Goal: Task Accomplishment & Management: Manage account settings

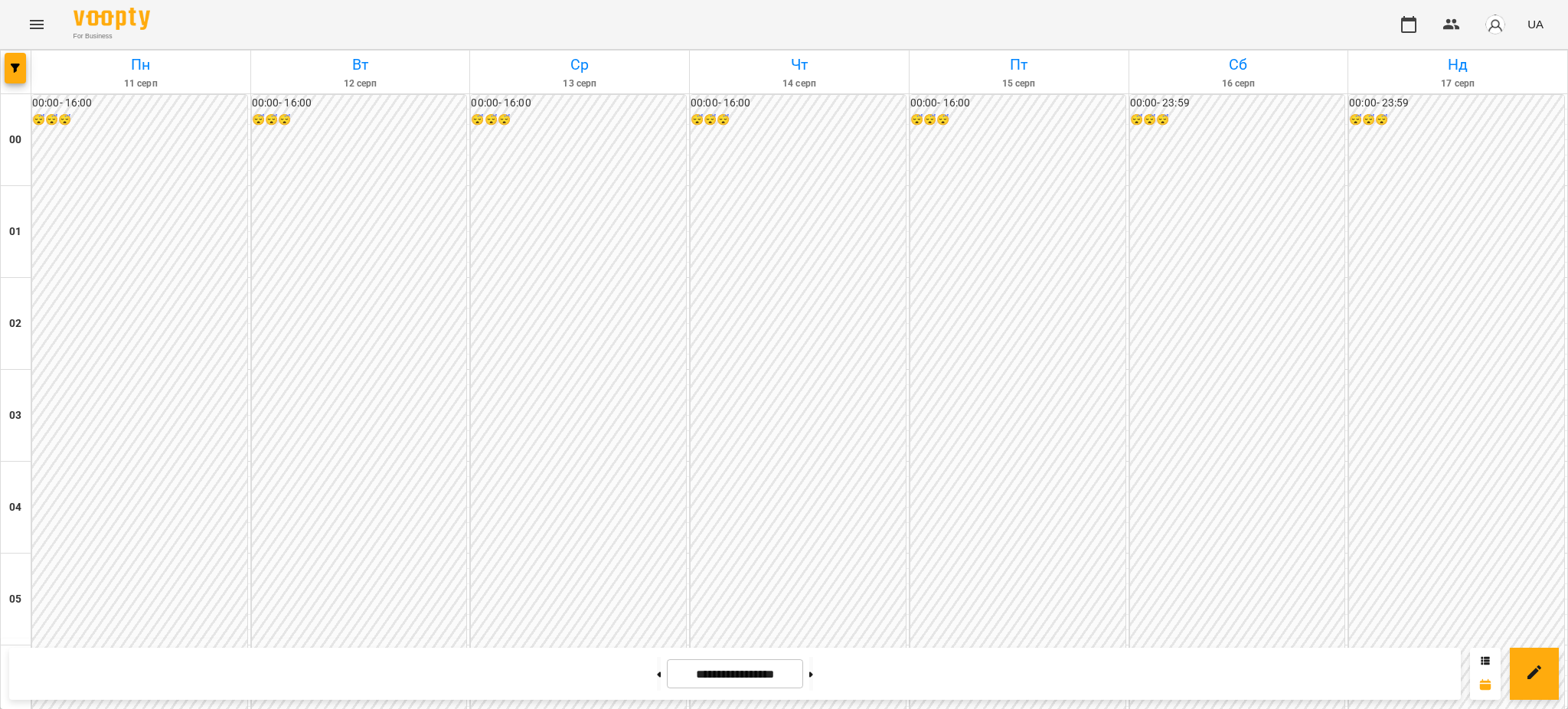
scroll to position [1429, 0]
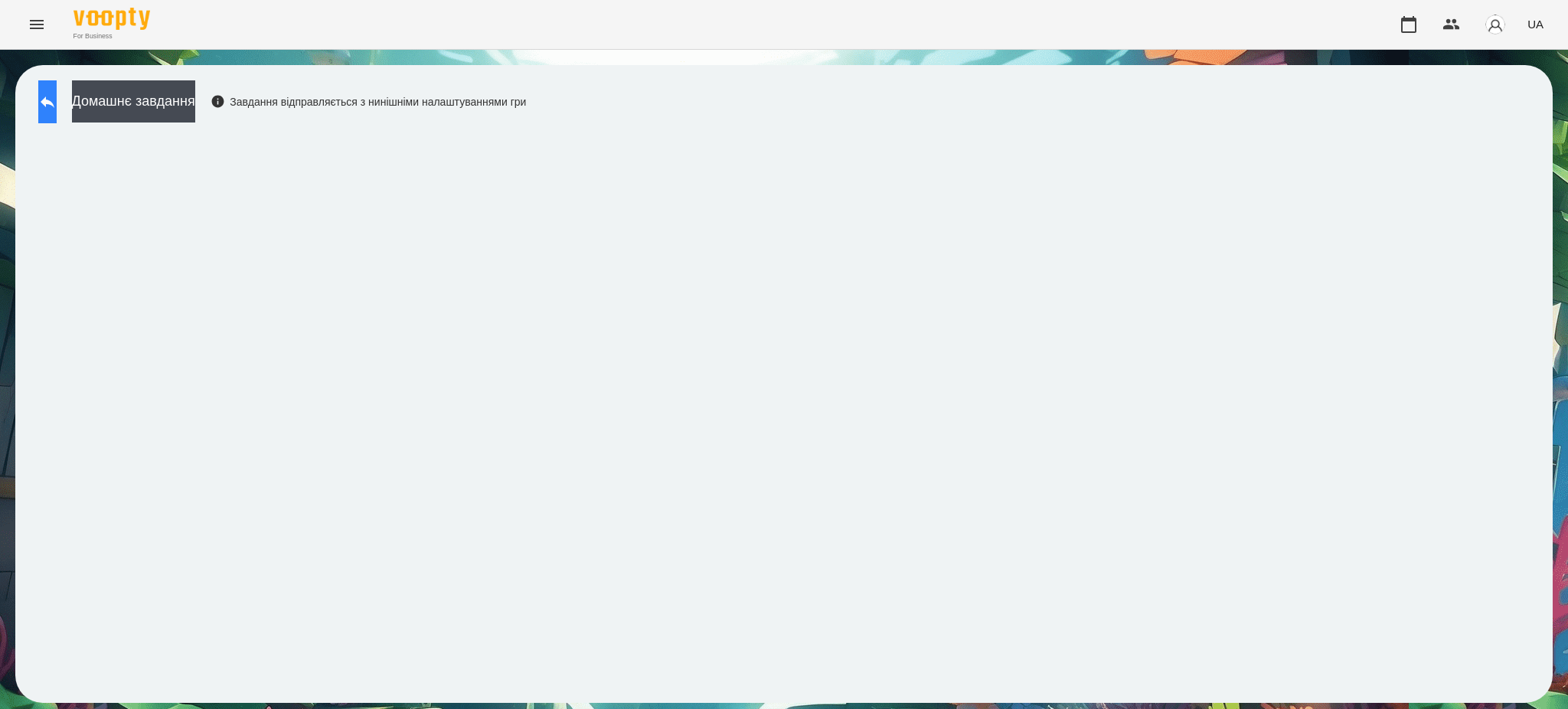
click at [54, 104] on icon at bounding box center [47, 102] width 19 height 19
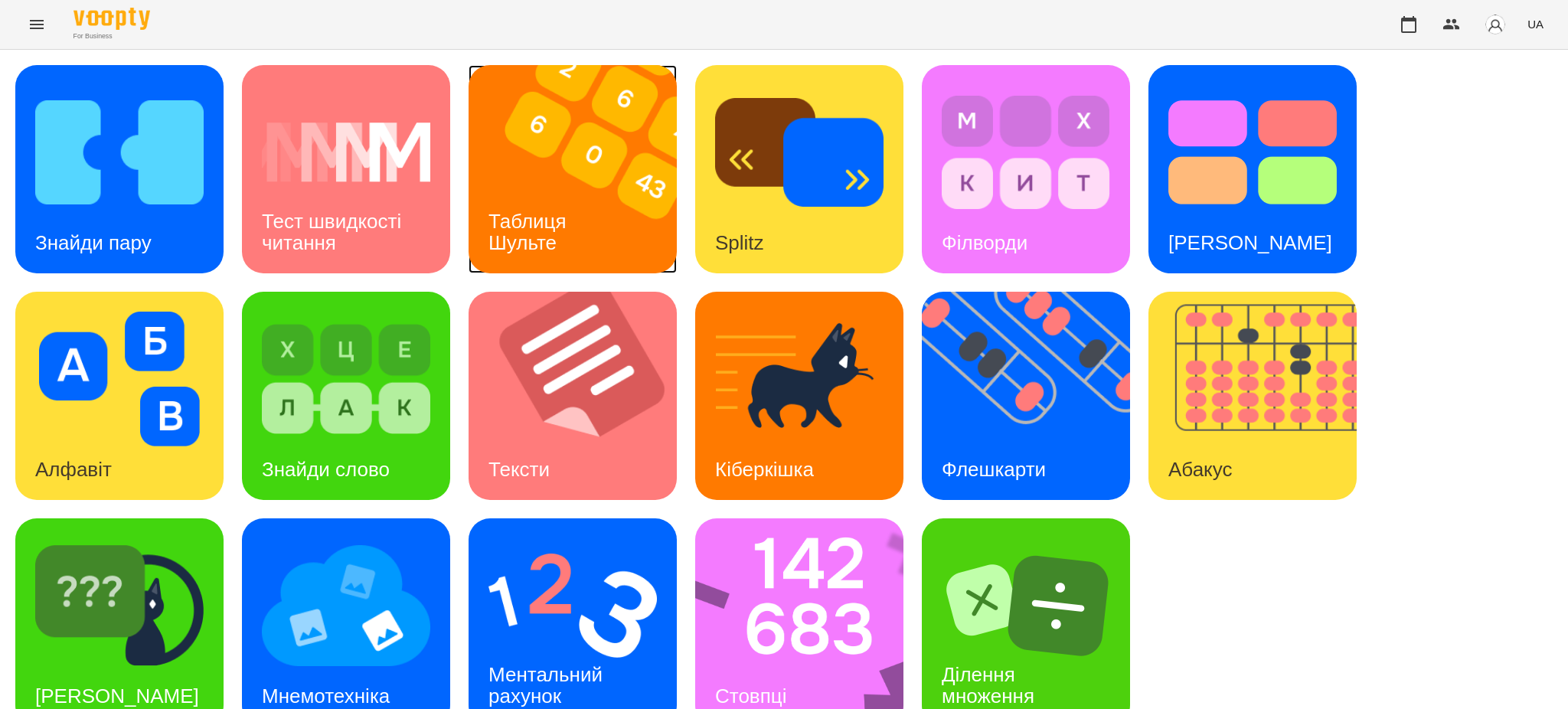
click at [623, 226] on img at bounding box center [582, 170] width 227 height 209
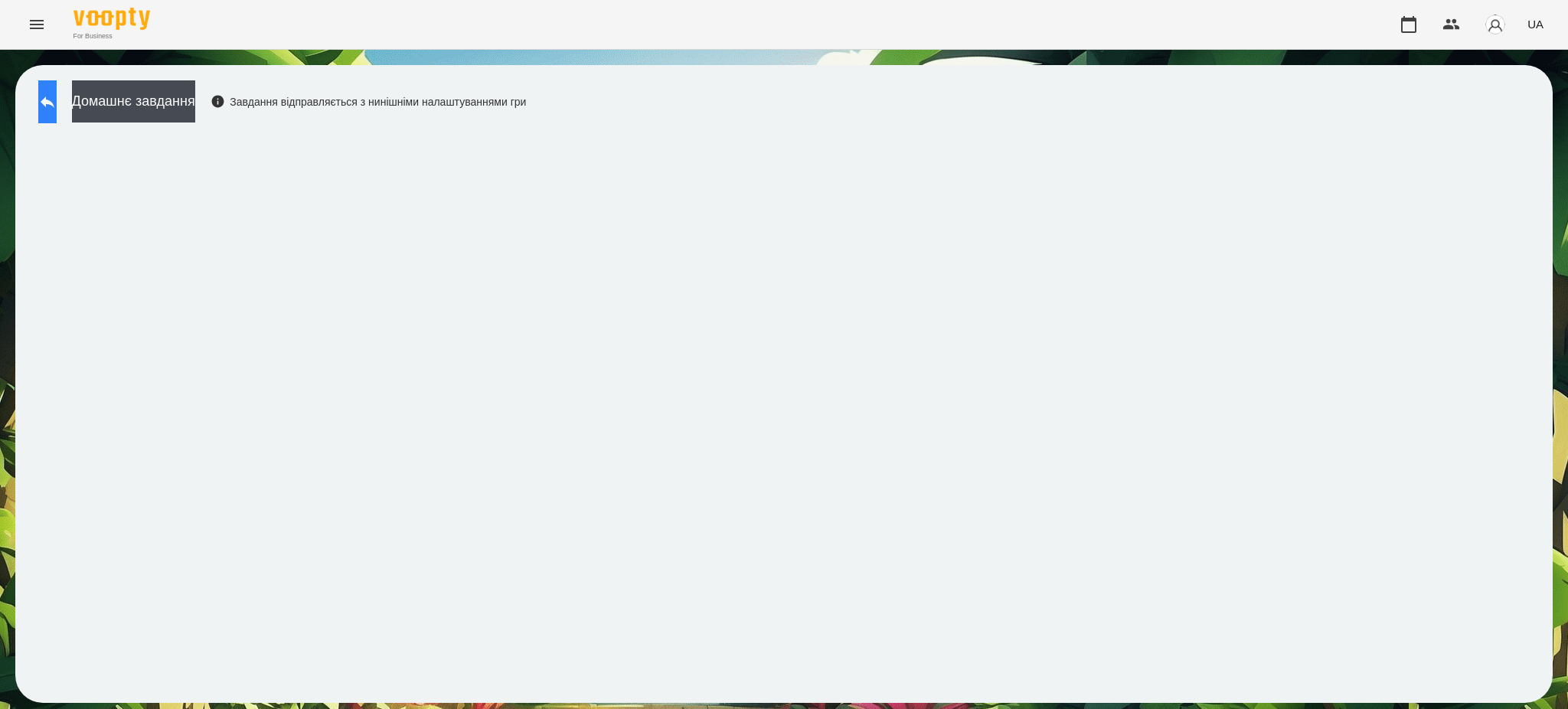
click at [57, 93] on icon at bounding box center [47, 102] width 19 height 19
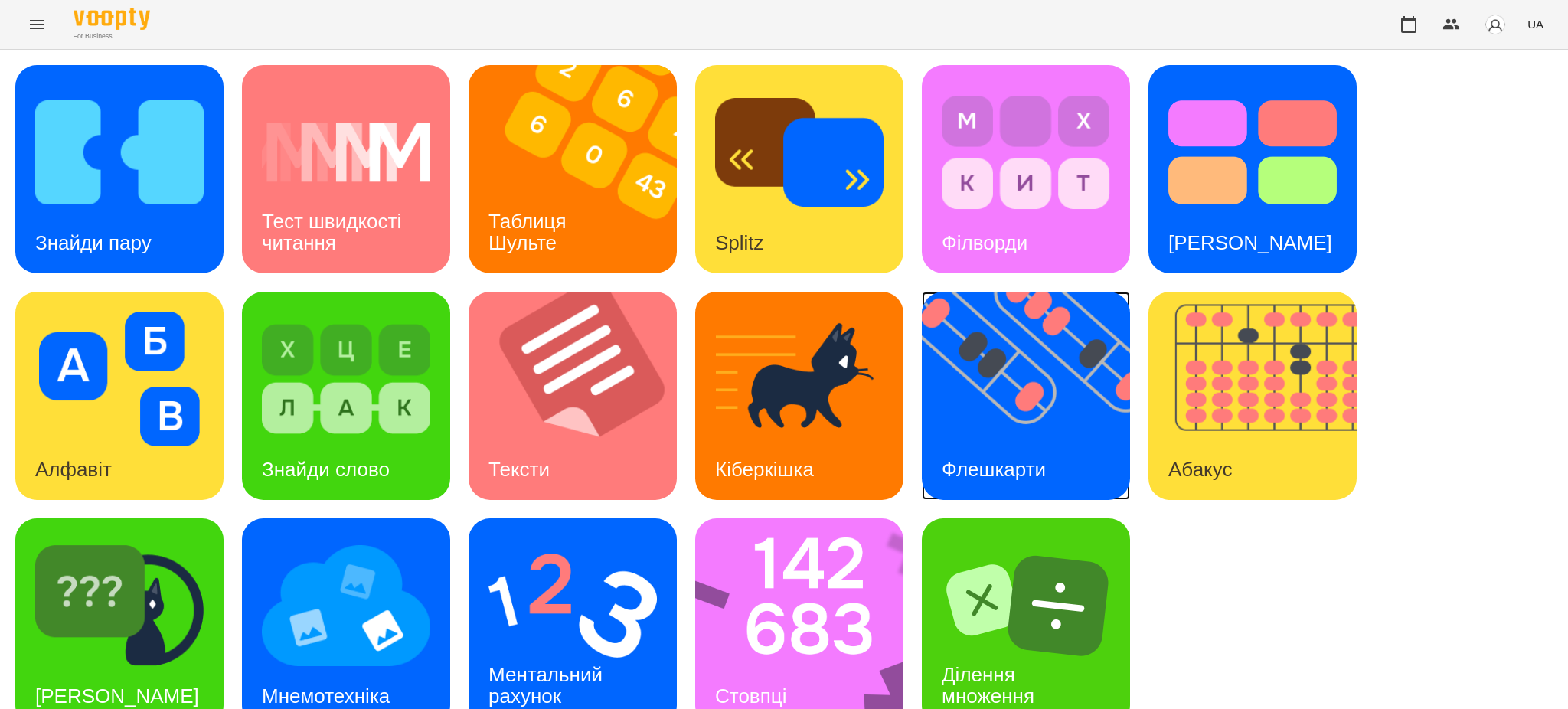
click at [1018, 383] on img at bounding box center [1036, 396] width 227 height 209
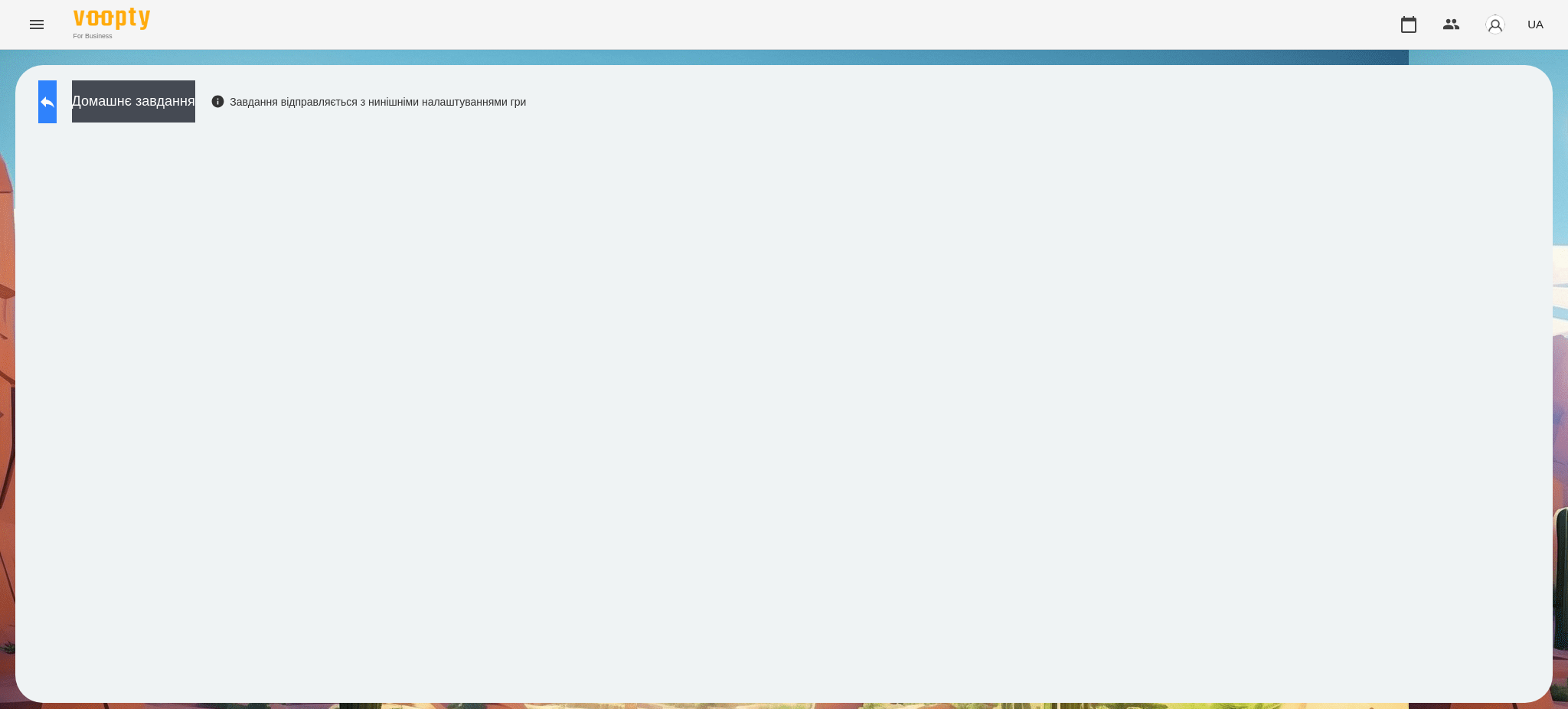
click at [54, 105] on icon at bounding box center [47, 102] width 14 height 12
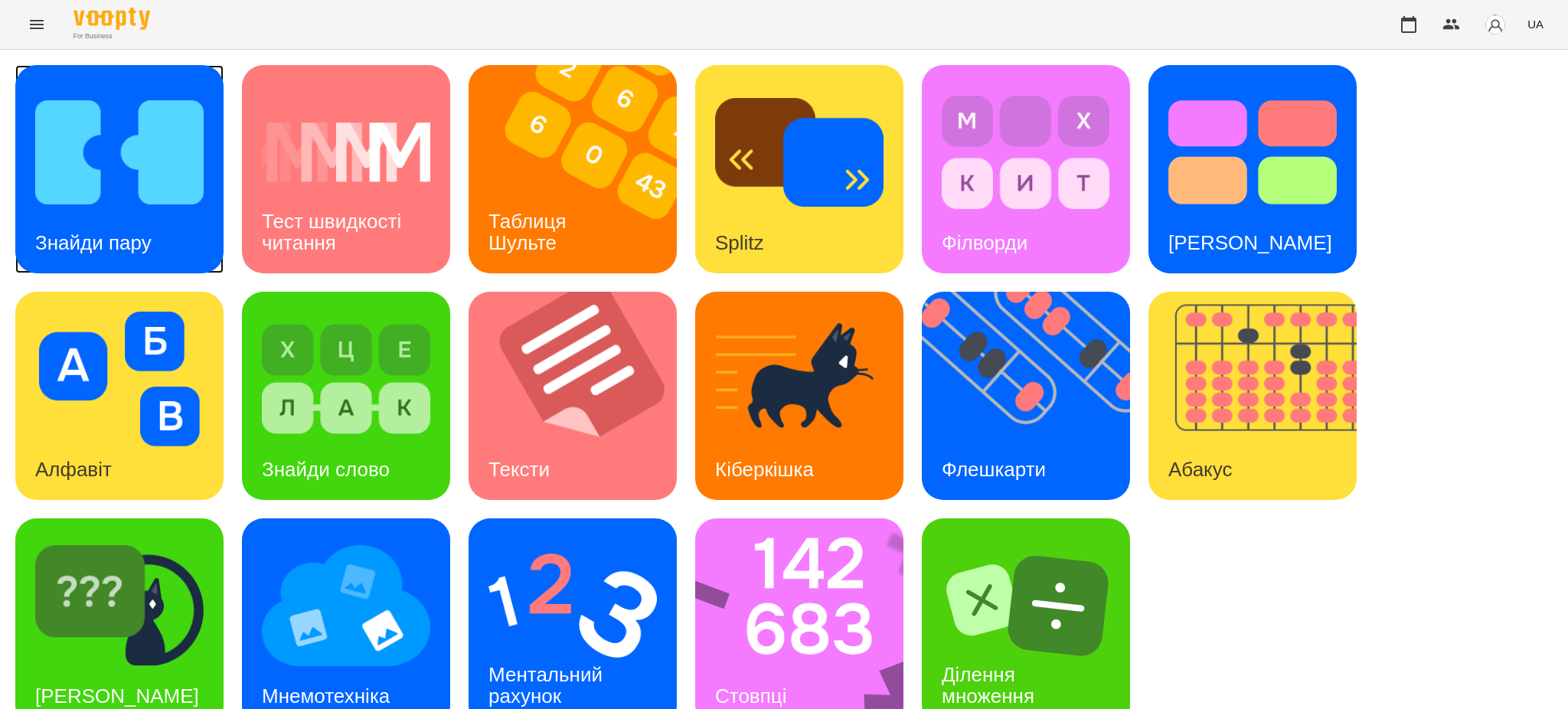
click at [105, 173] on img at bounding box center [119, 152] width 168 height 135
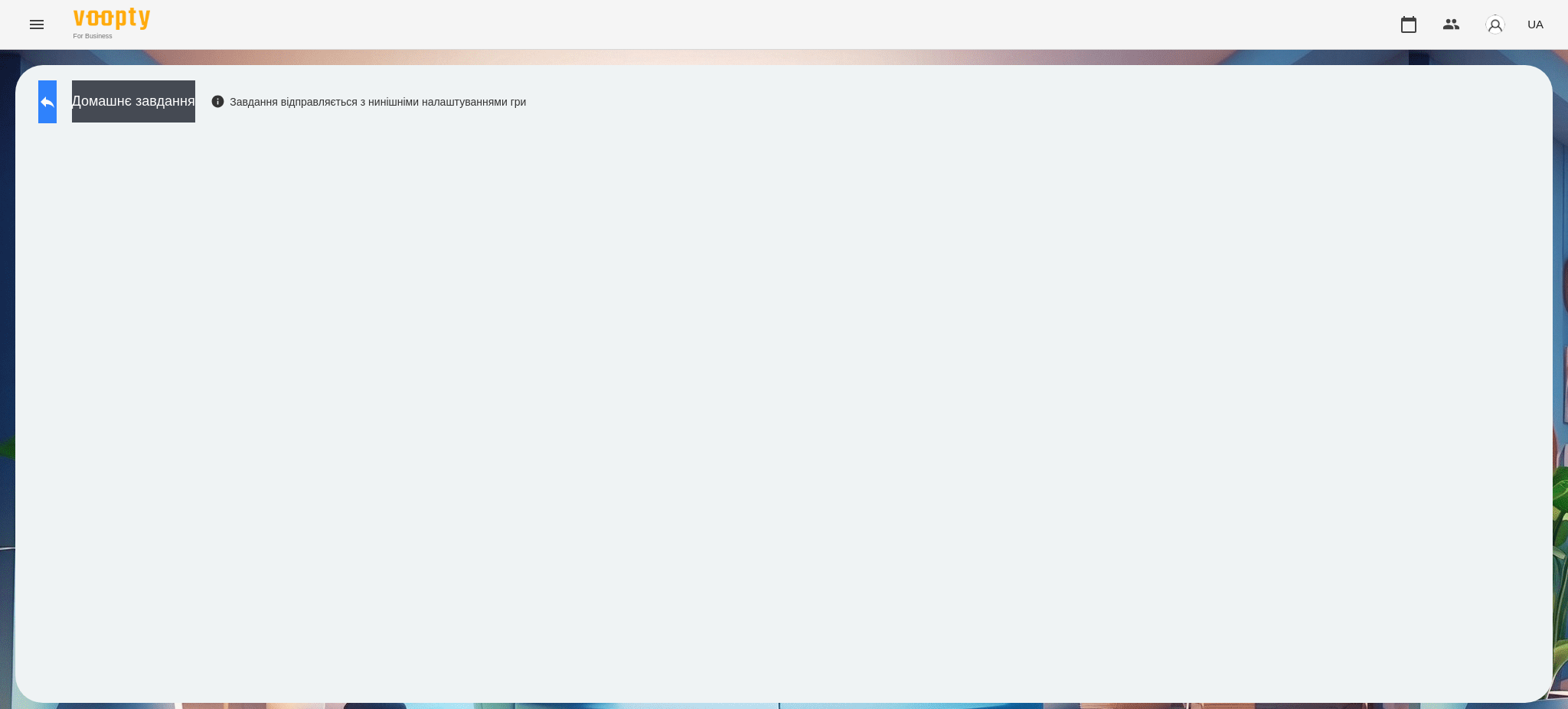
click at [57, 99] on icon at bounding box center [47, 102] width 19 height 19
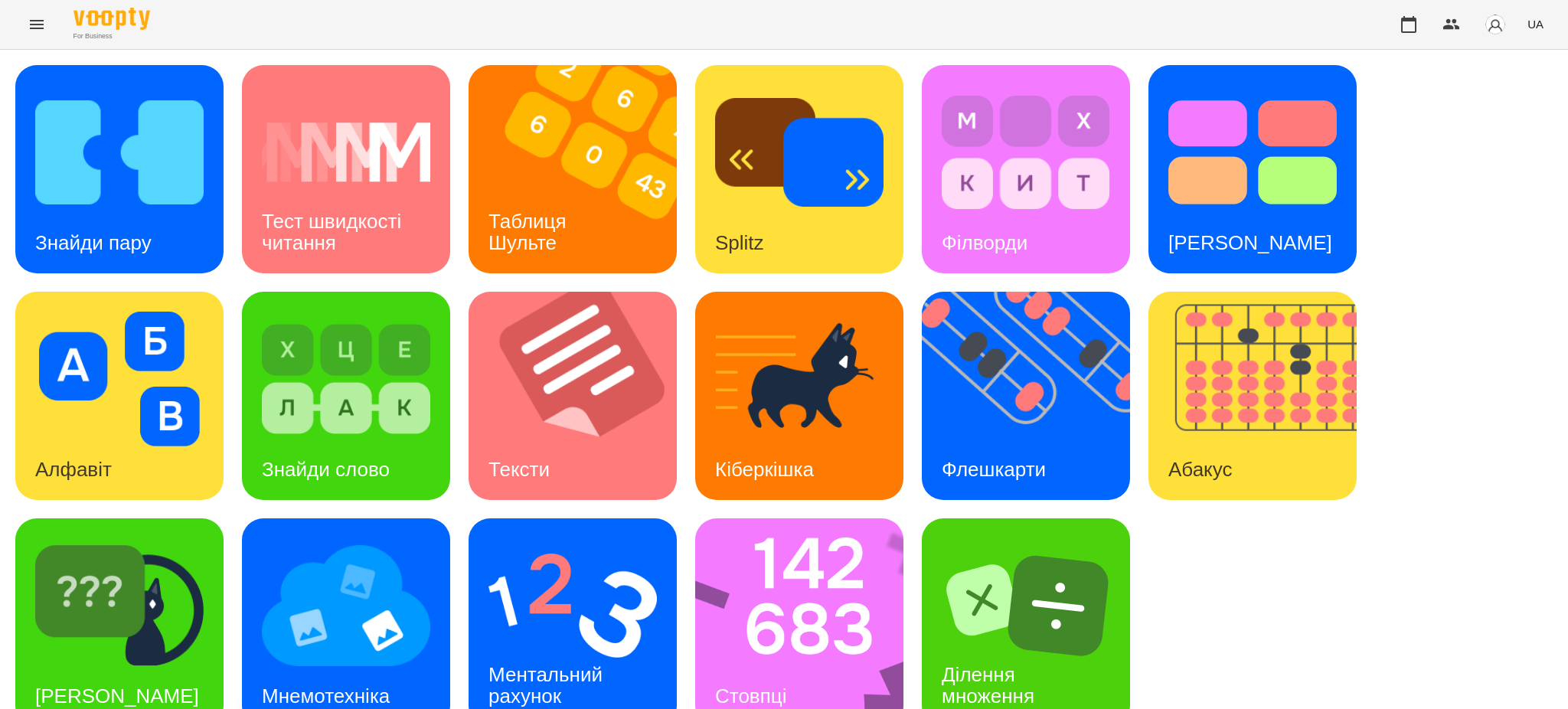
scroll to position [31, 0]
click at [785, 630] on img at bounding box center [809, 623] width 228 height 209
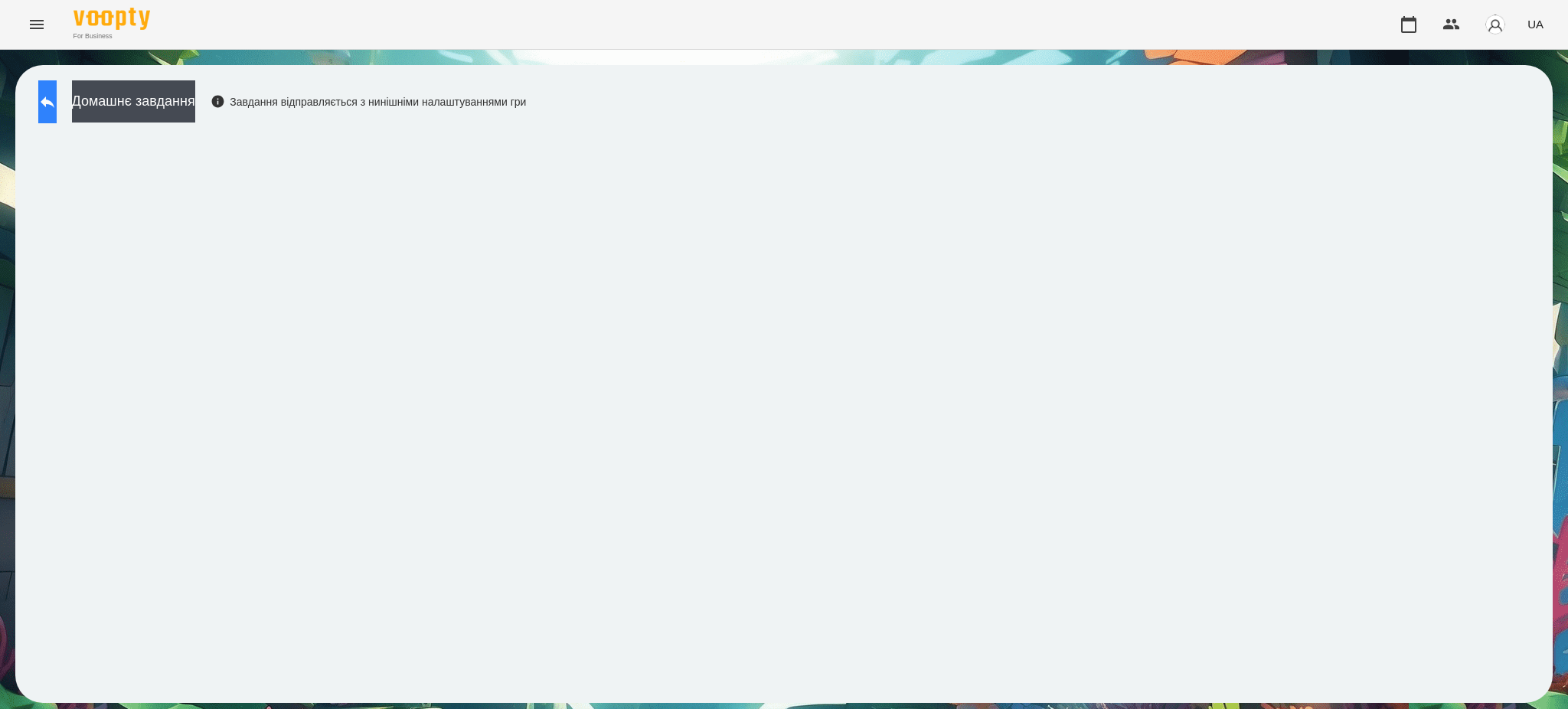
click at [57, 90] on button at bounding box center [47, 101] width 19 height 43
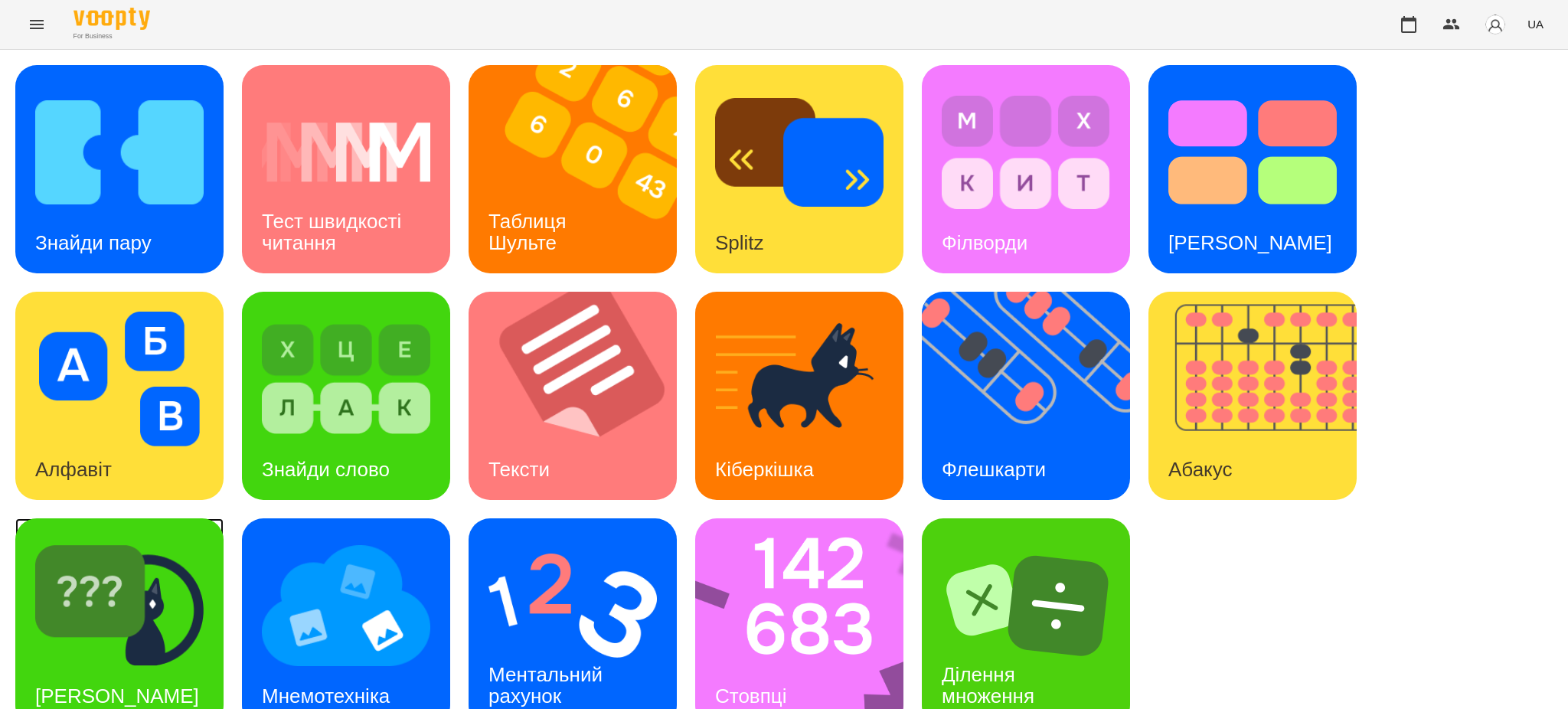
click at [167, 585] on img at bounding box center [119, 605] width 168 height 135
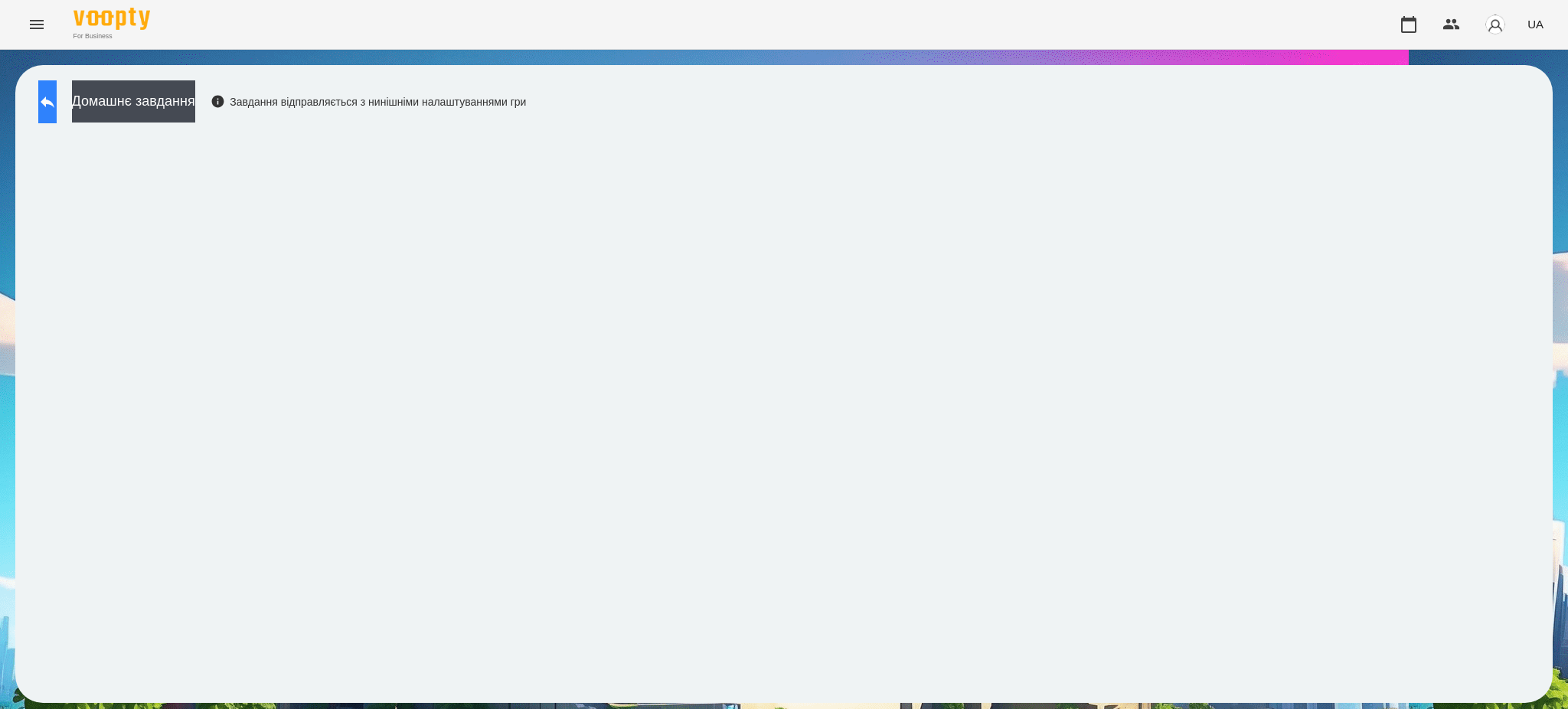
click at [54, 102] on icon at bounding box center [47, 102] width 14 height 12
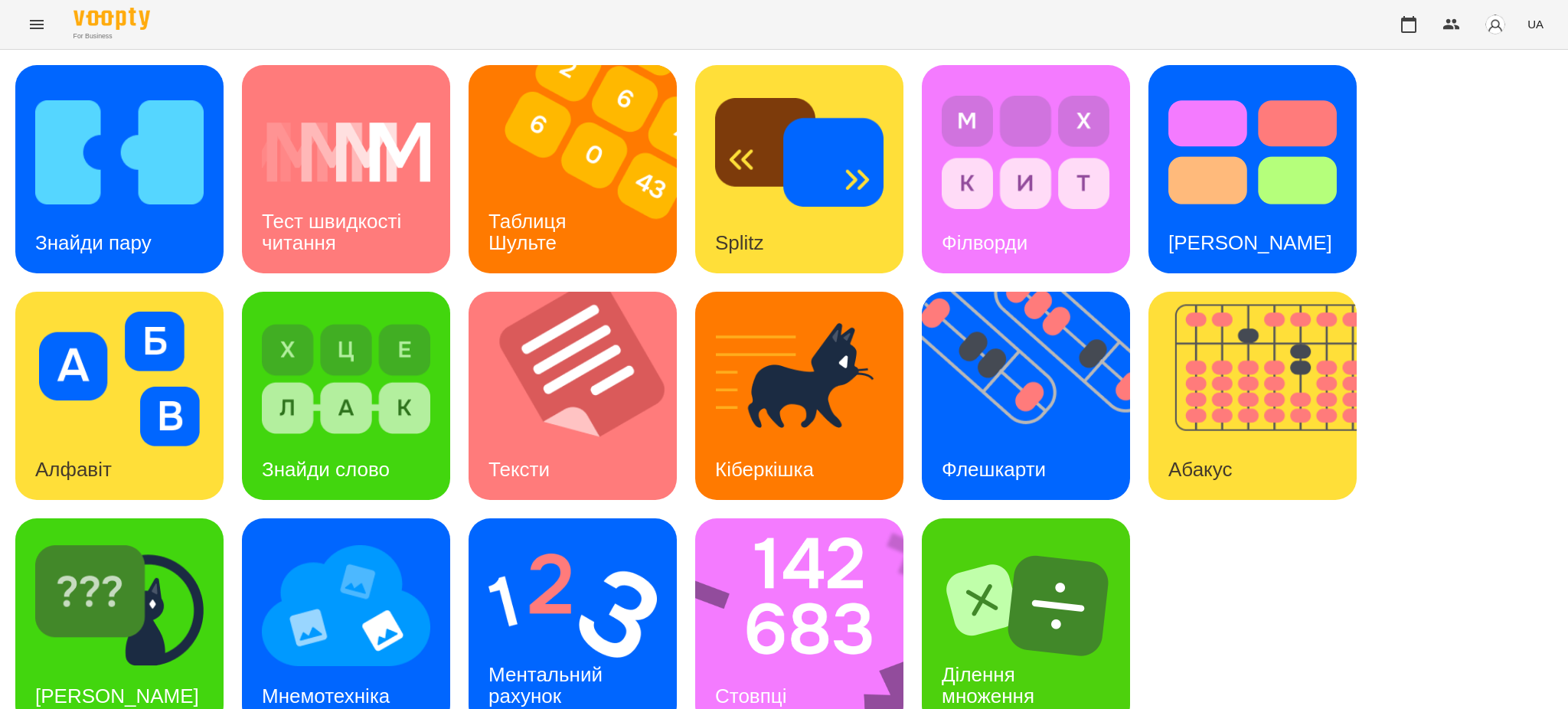
scroll to position [31, 0]
click at [591, 583] on img at bounding box center [573, 605] width 168 height 135
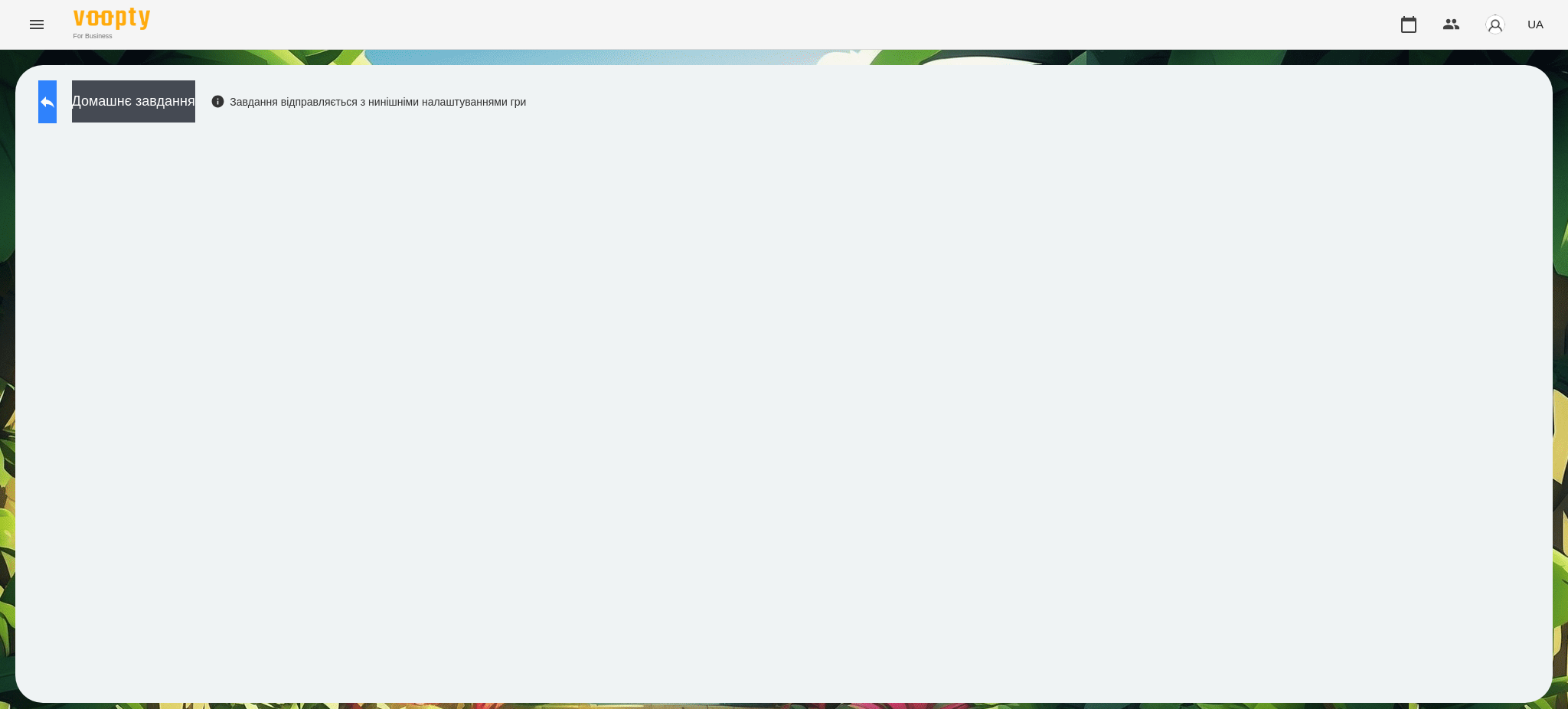
click at [57, 107] on icon at bounding box center [47, 102] width 19 height 19
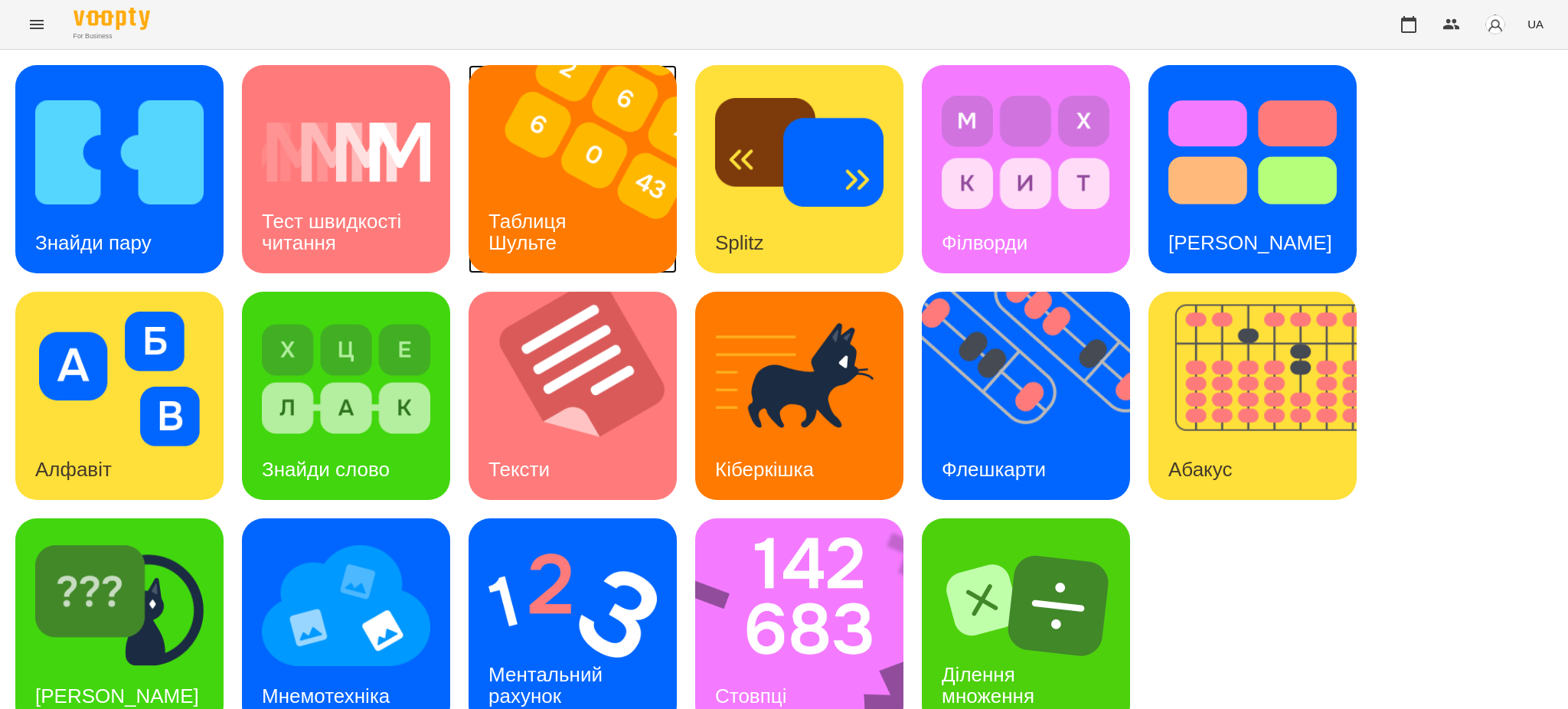
click at [544, 213] on h3 "Таблиця Шульте" at bounding box center [530, 232] width 83 height 44
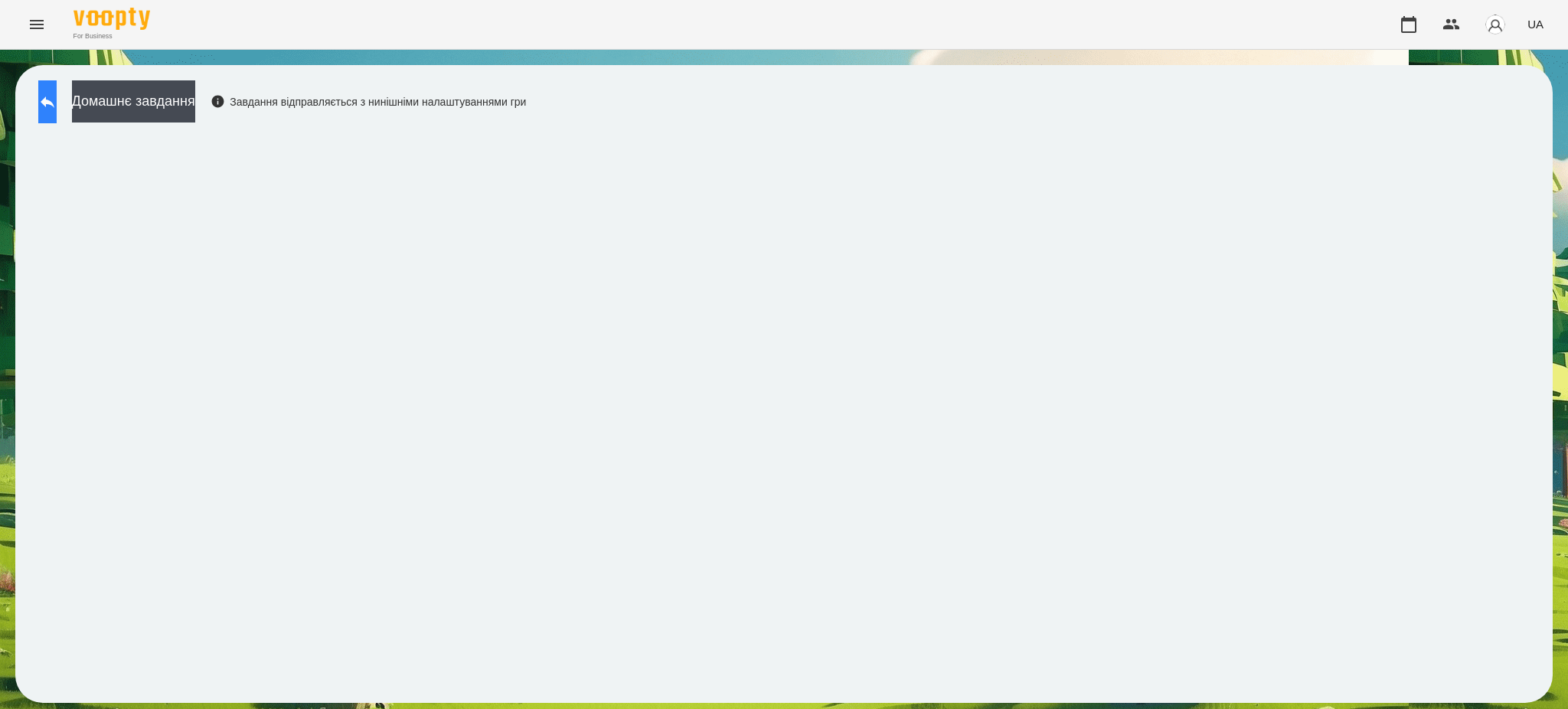
click at [57, 99] on icon at bounding box center [47, 102] width 19 height 19
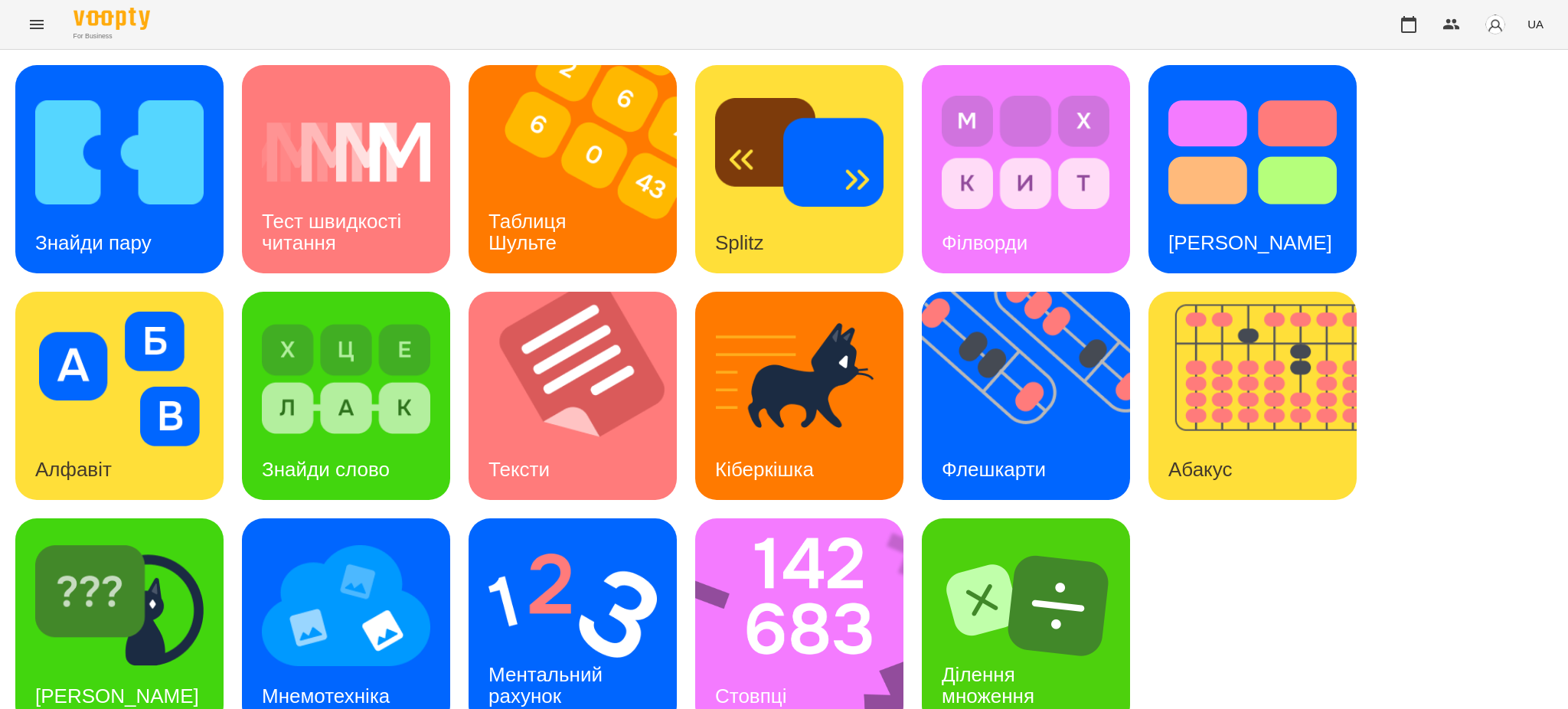
scroll to position [31, 0]
click at [758, 593] on img at bounding box center [809, 623] width 228 height 209
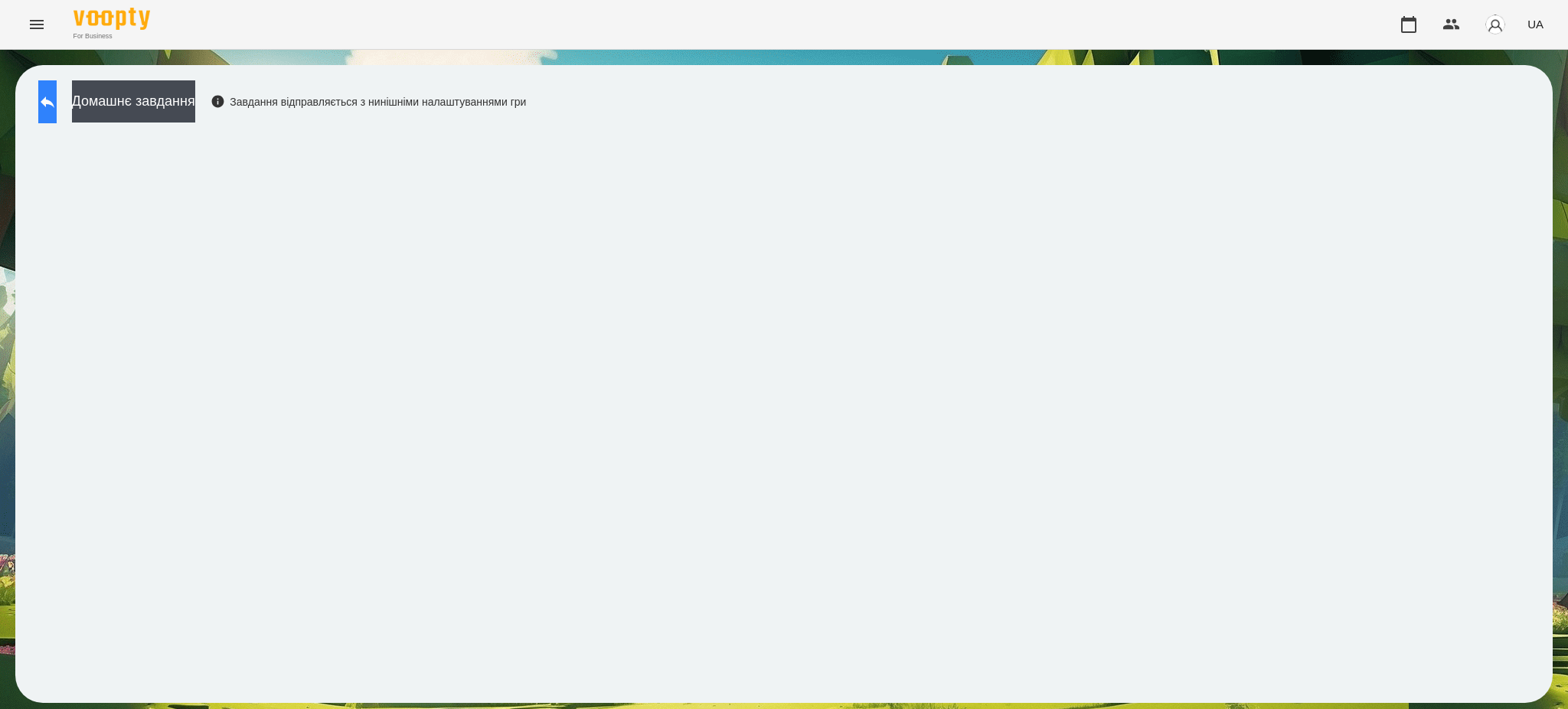
click at [57, 97] on icon at bounding box center [47, 102] width 19 height 19
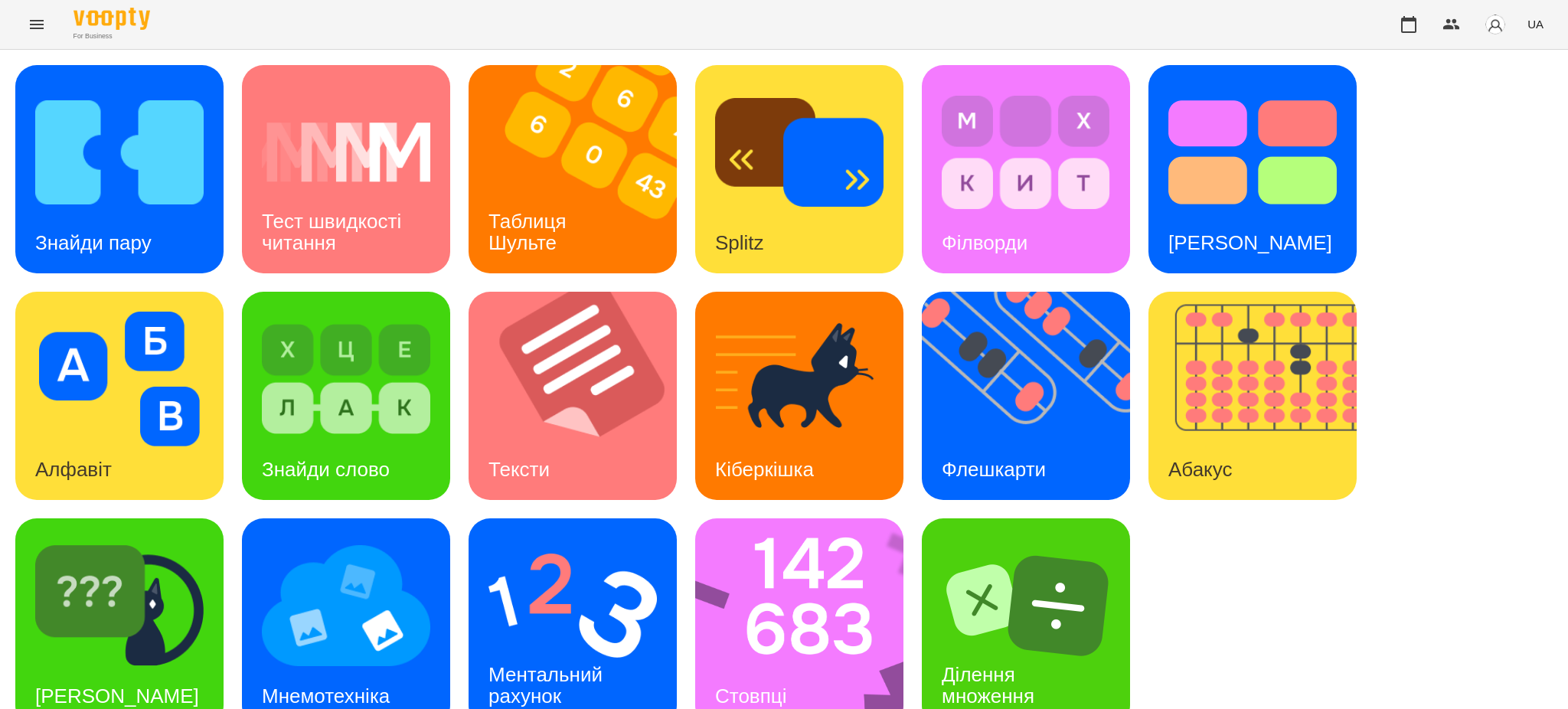
scroll to position [31, 0]
click at [605, 560] on img at bounding box center [573, 605] width 168 height 135
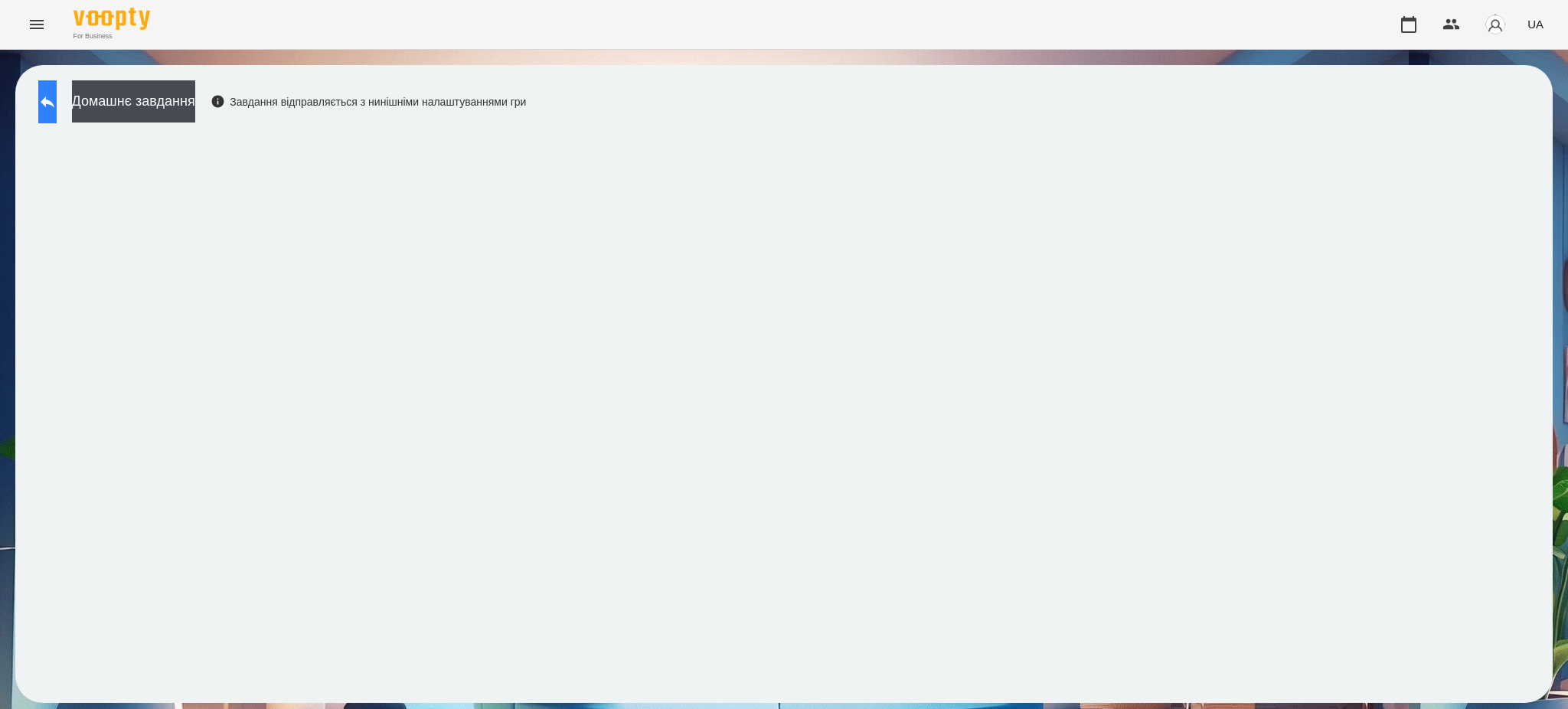
click at [57, 97] on icon at bounding box center [47, 102] width 19 height 19
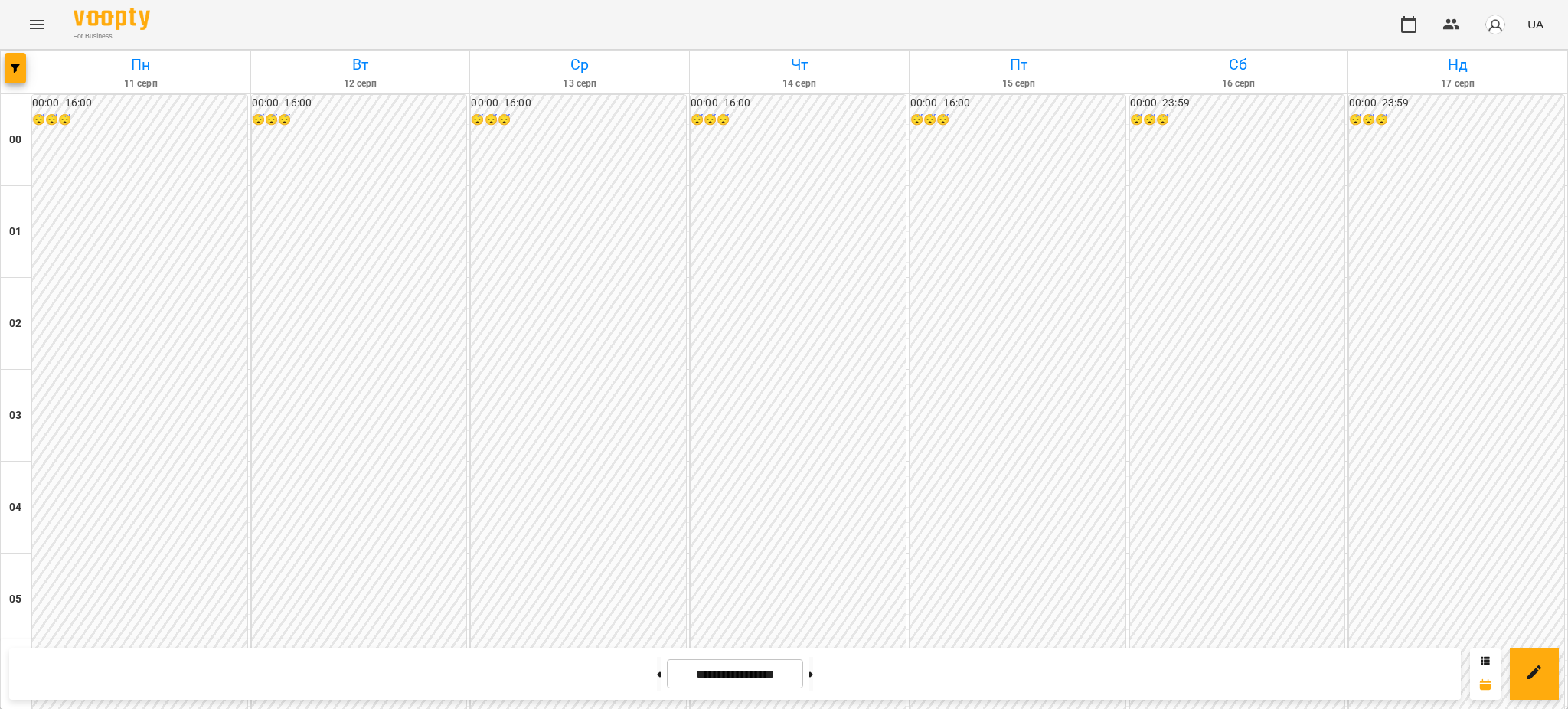
scroll to position [1429, 0]
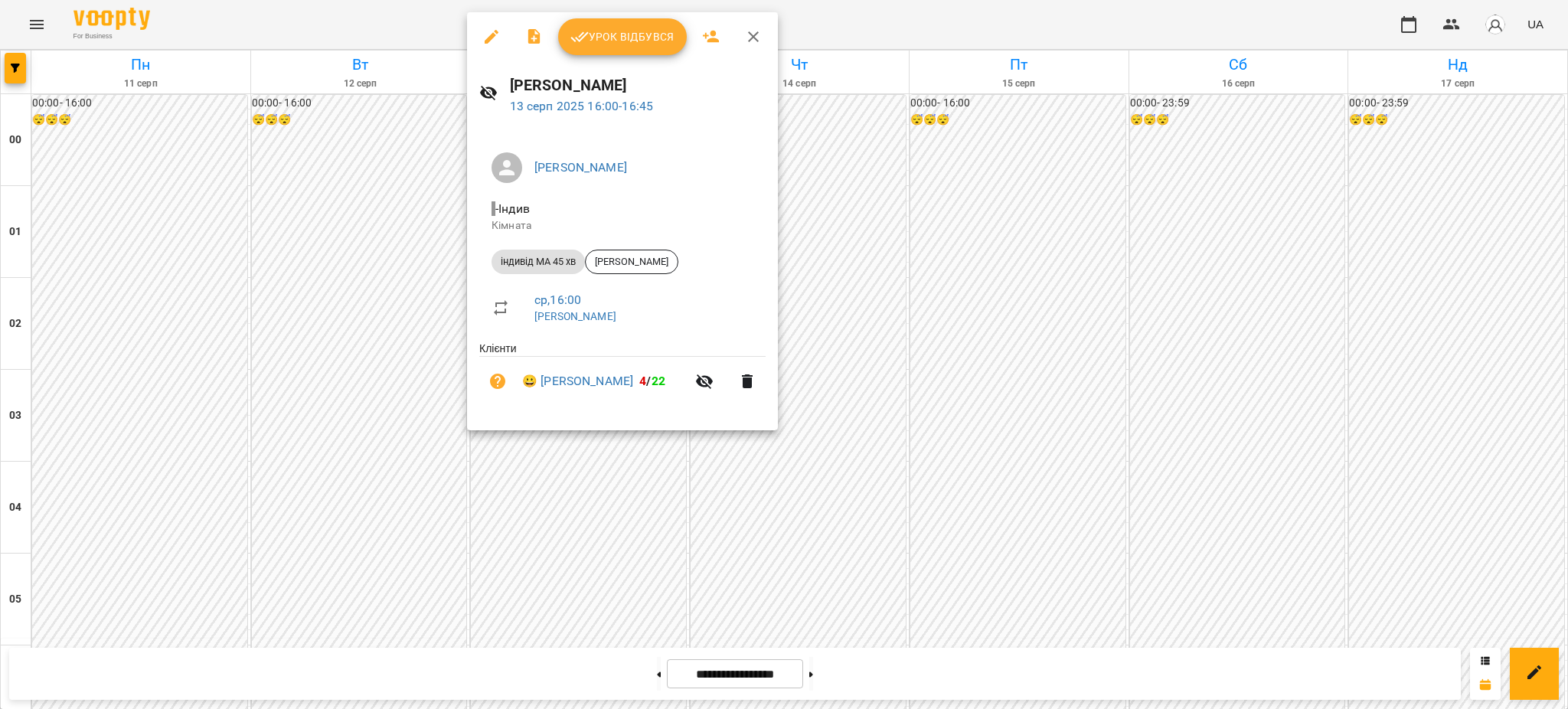
click at [636, 40] on span "Урок відбувся" at bounding box center [623, 37] width 104 height 19
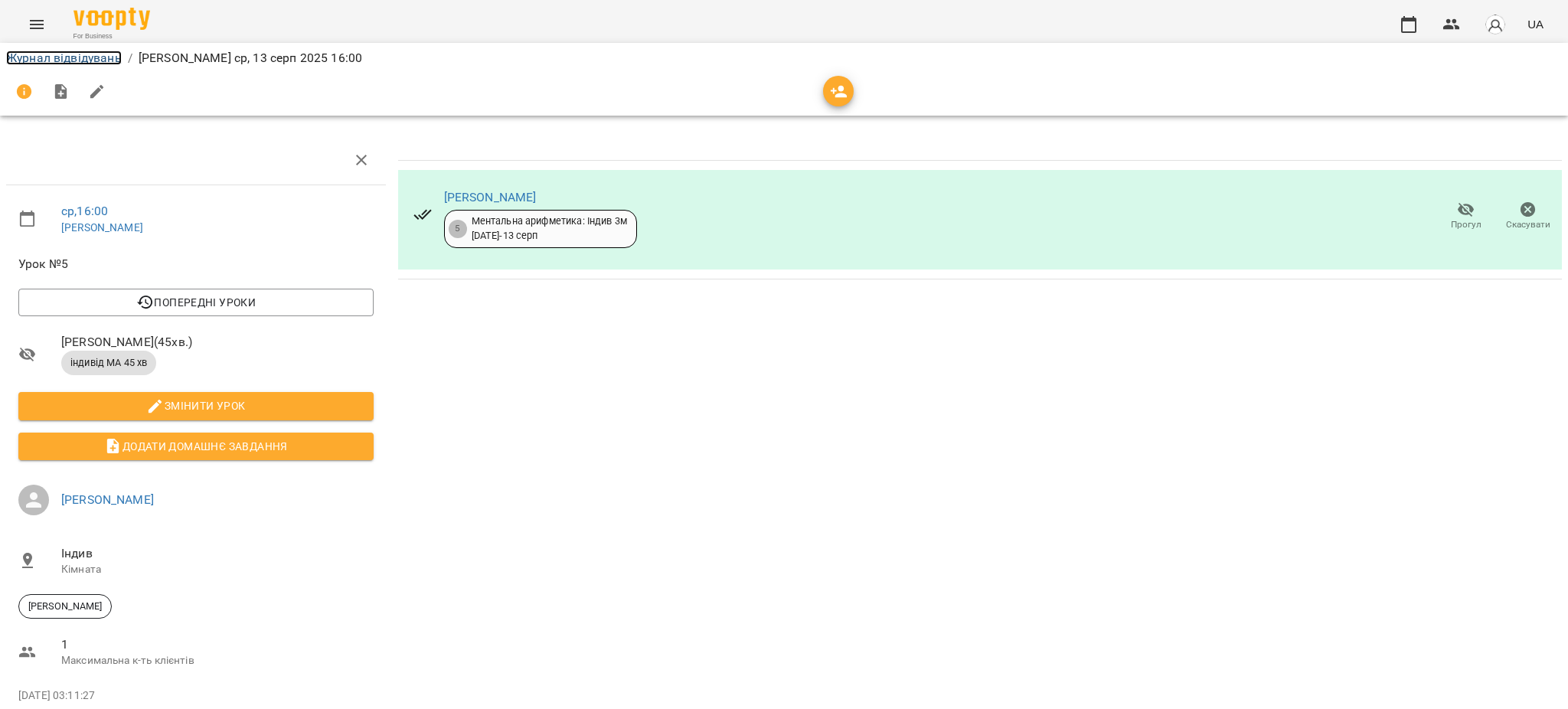
click at [82, 60] on link "Журнал відвідувань" at bounding box center [64, 58] width 116 height 15
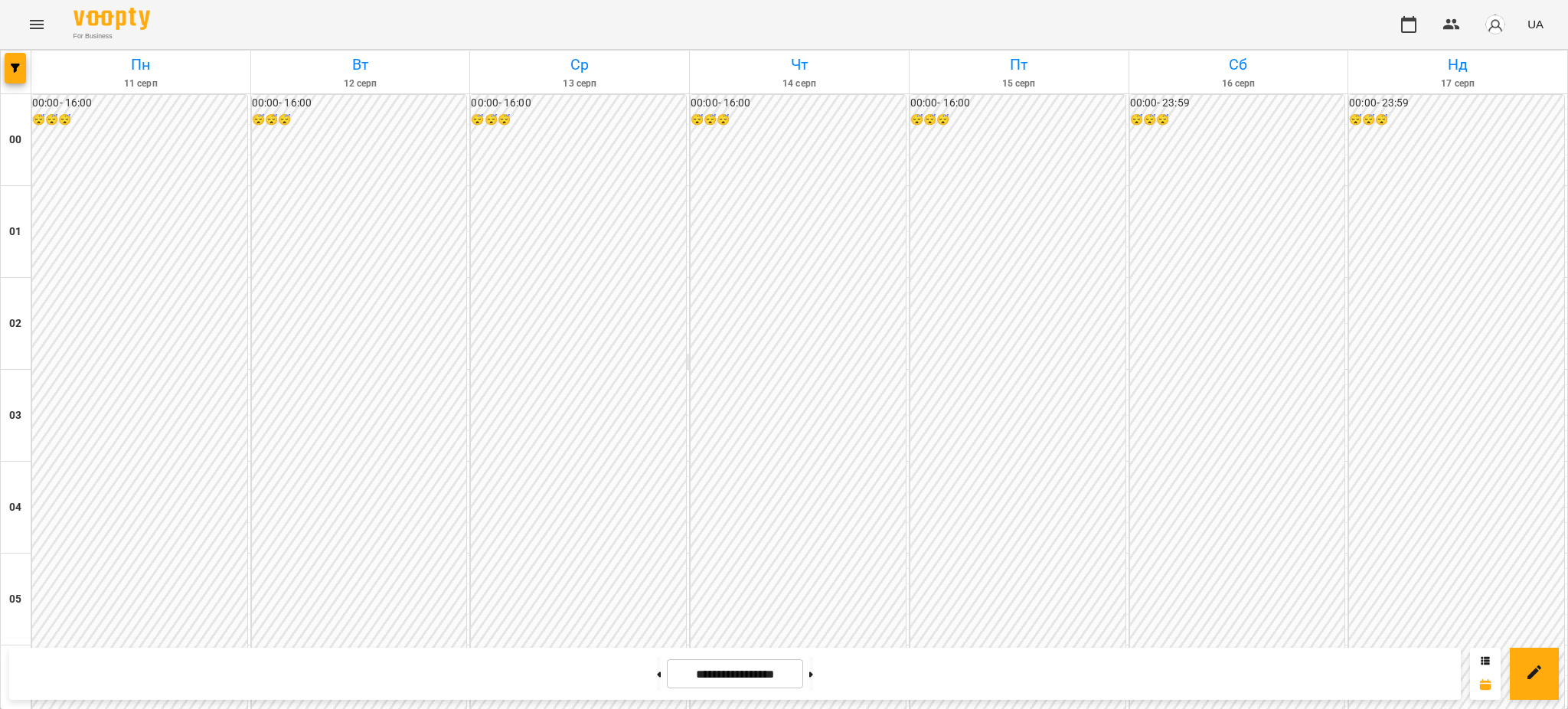
scroll to position [1429, 0]
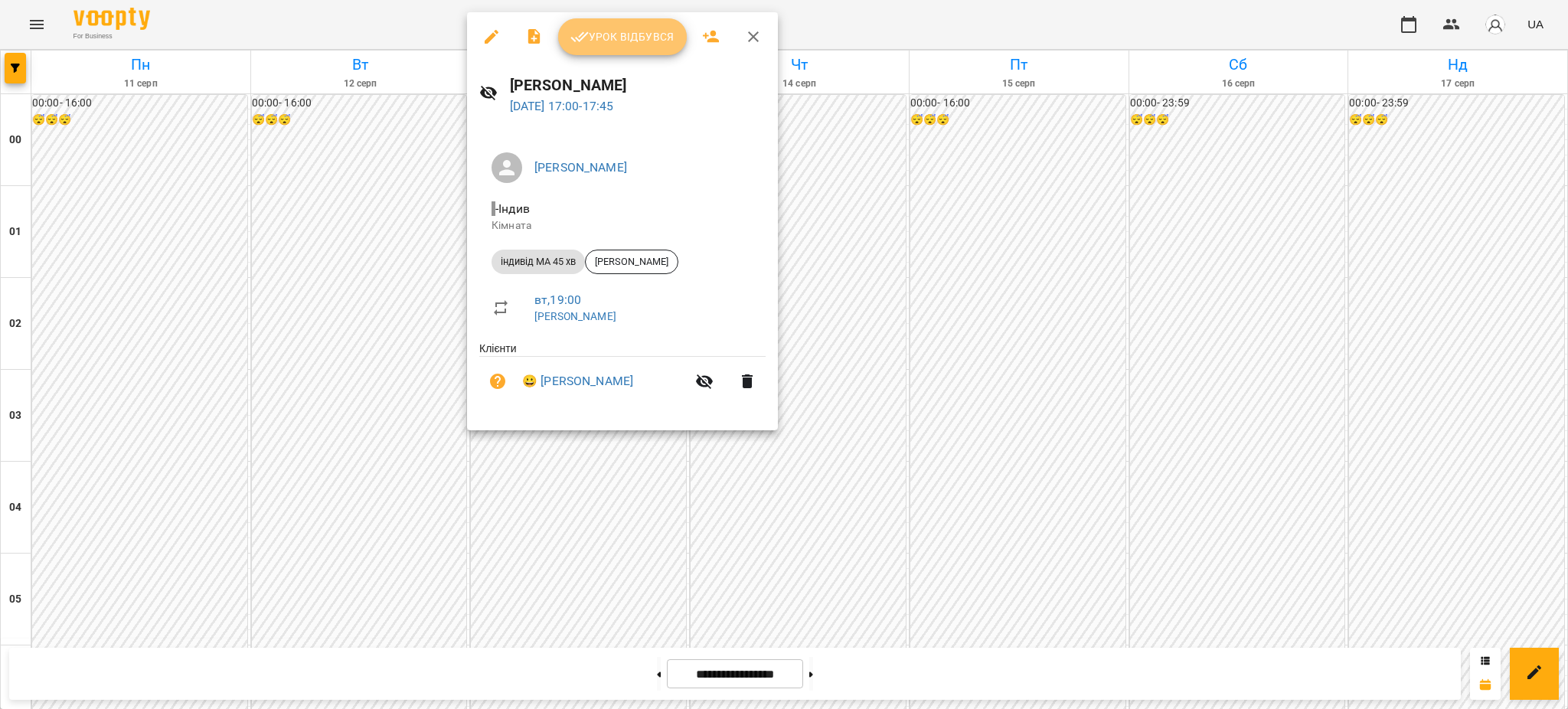
click at [641, 40] on span "Урок відбувся" at bounding box center [623, 37] width 104 height 19
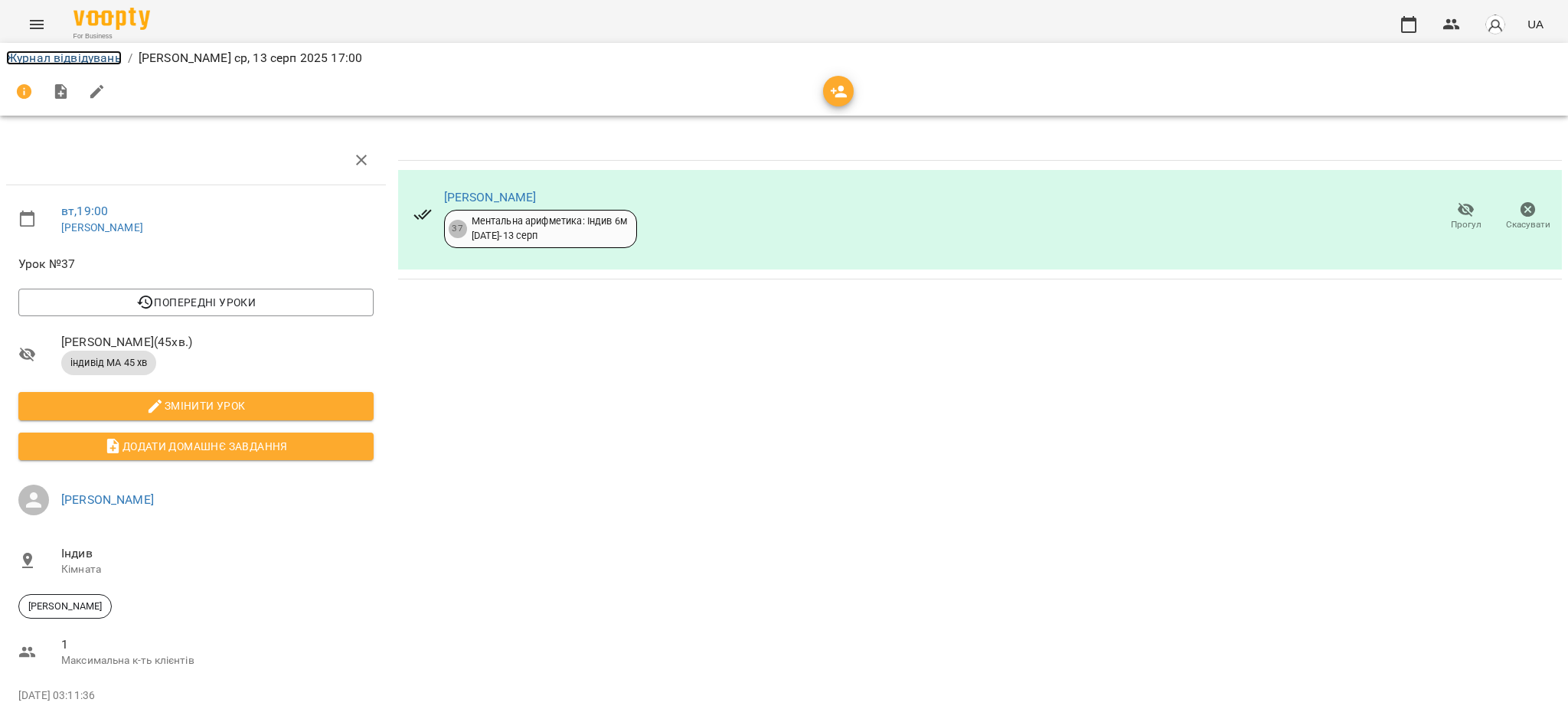
click at [49, 51] on link "Журнал відвідувань" at bounding box center [64, 58] width 116 height 15
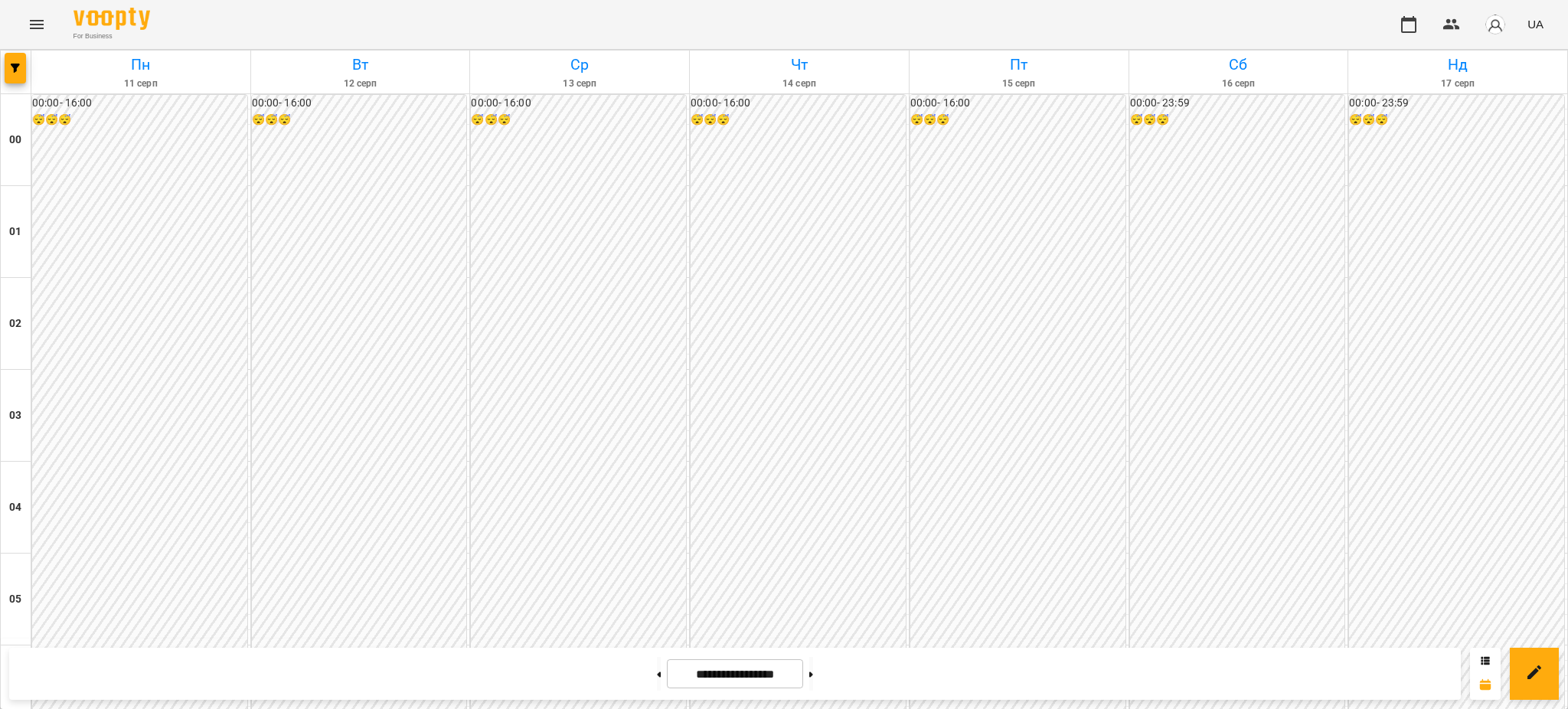
scroll to position [1429, 0]
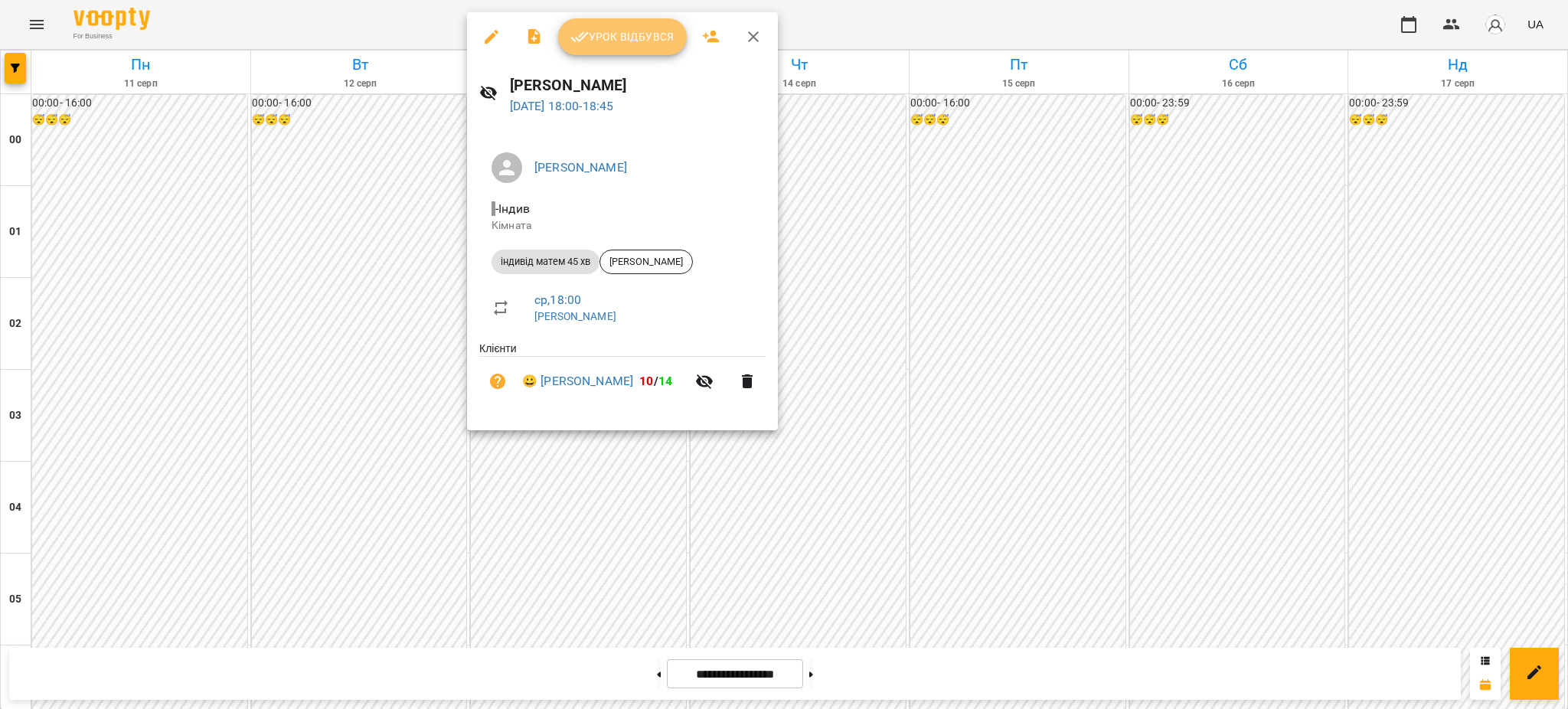
click at [646, 34] on span "Урок відбувся" at bounding box center [623, 37] width 104 height 19
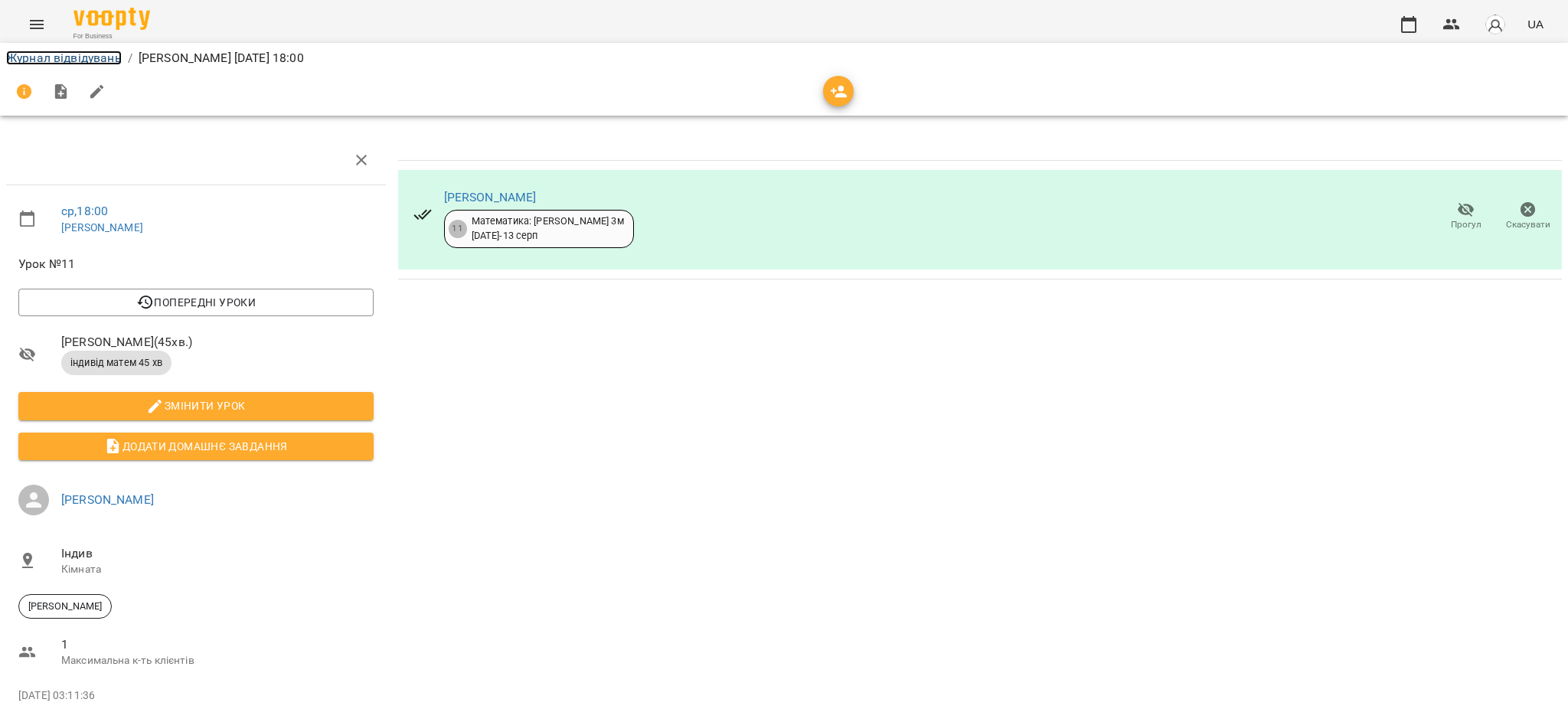
click at [78, 61] on link "Журнал відвідувань" at bounding box center [64, 58] width 116 height 15
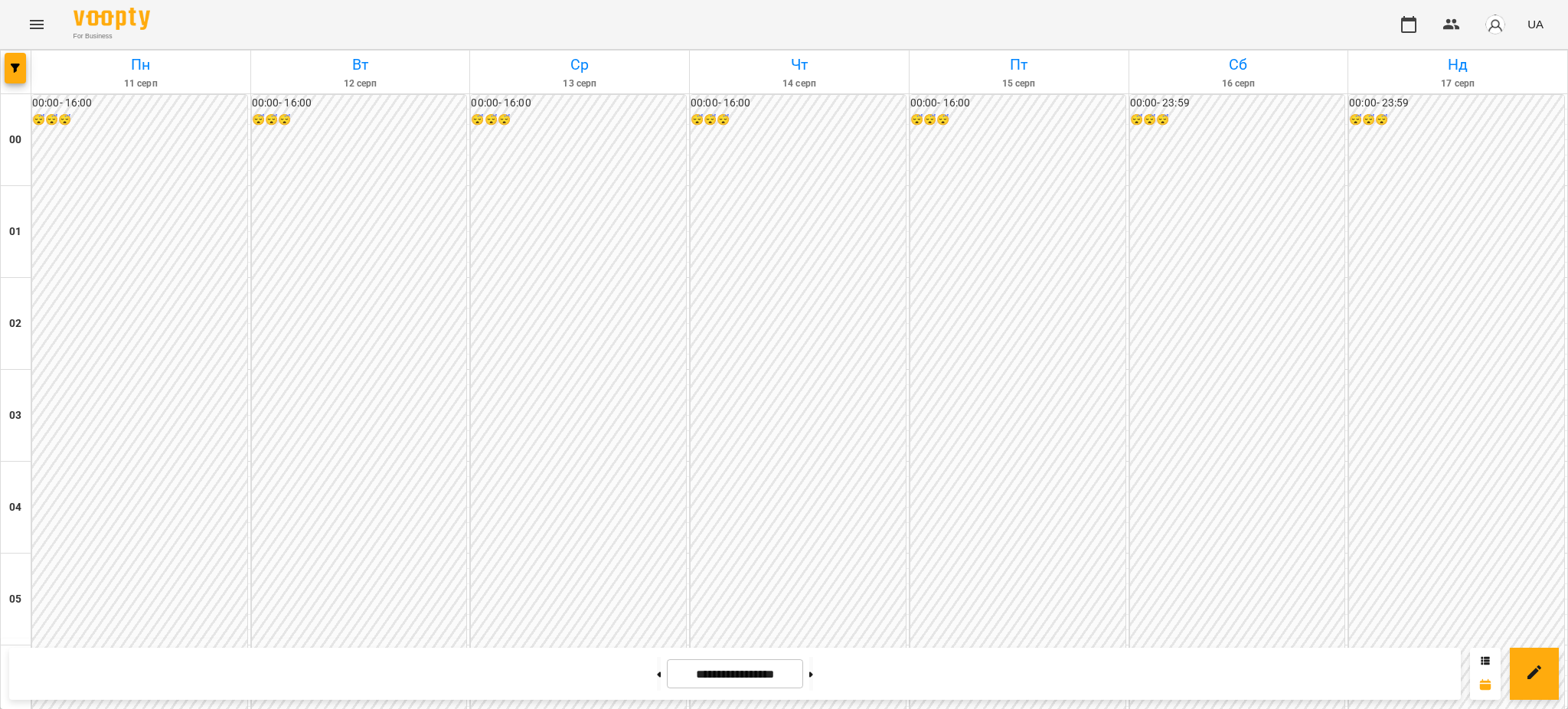
scroll to position [1429, 0]
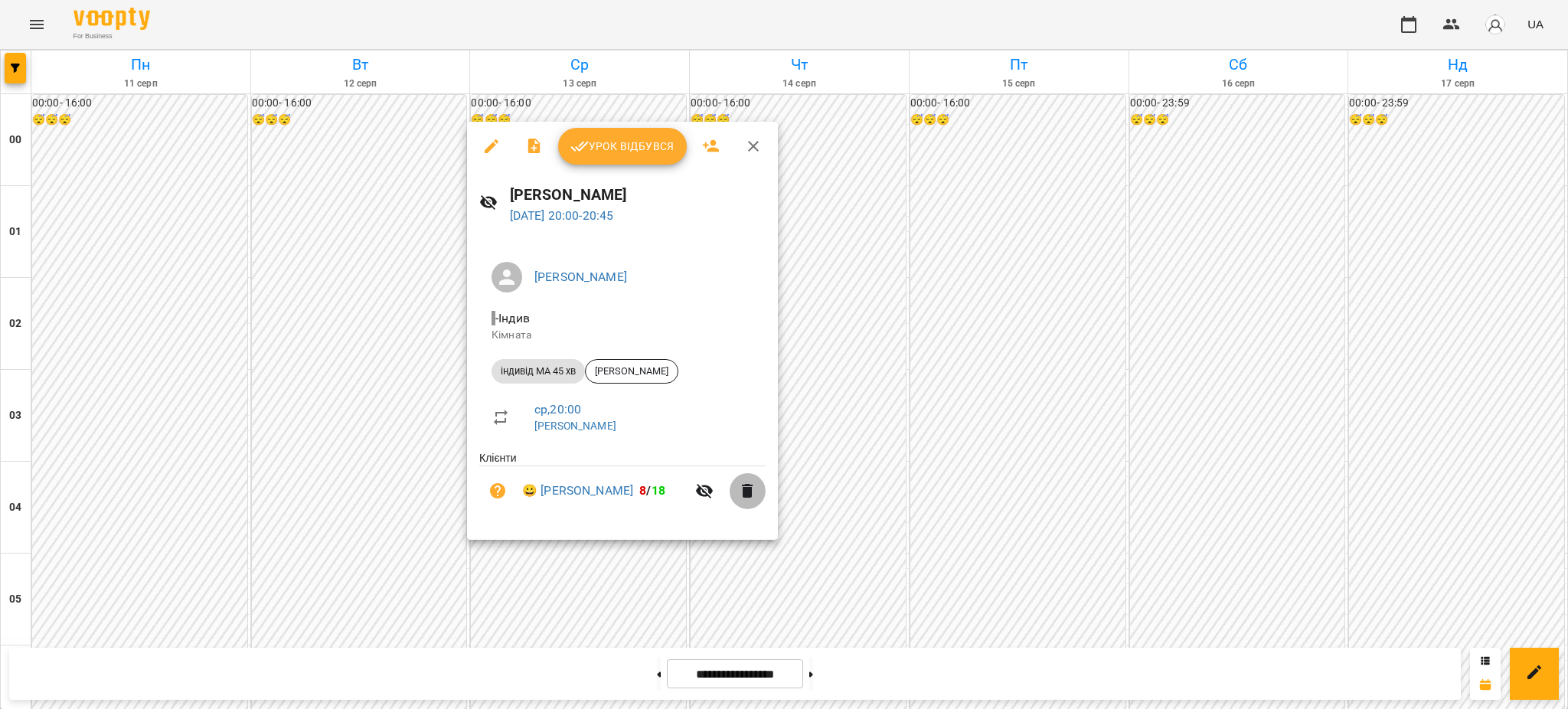
click at [752, 486] on icon "button" at bounding box center [747, 491] width 11 height 14
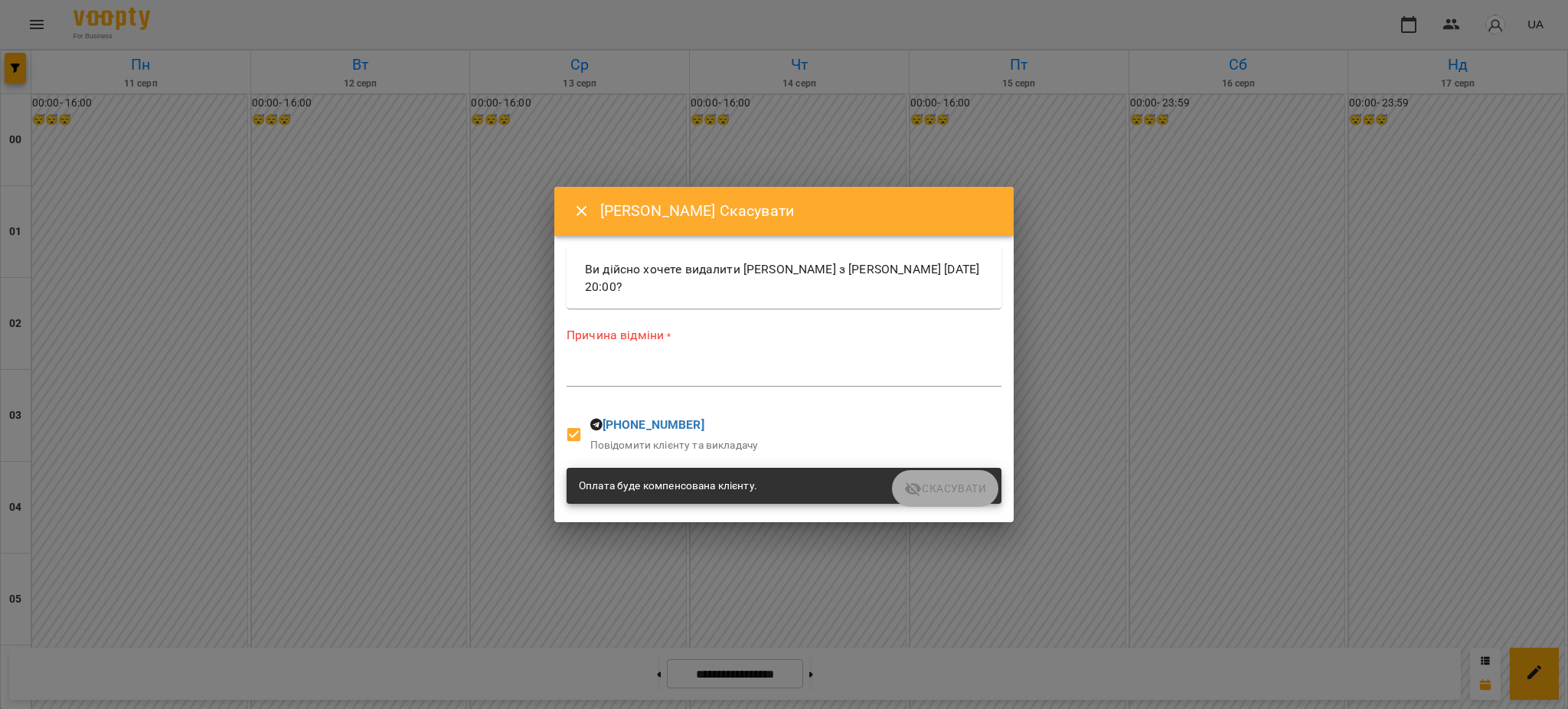
click at [658, 367] on textarea at bounding box center [784, 374] width 435 height 15
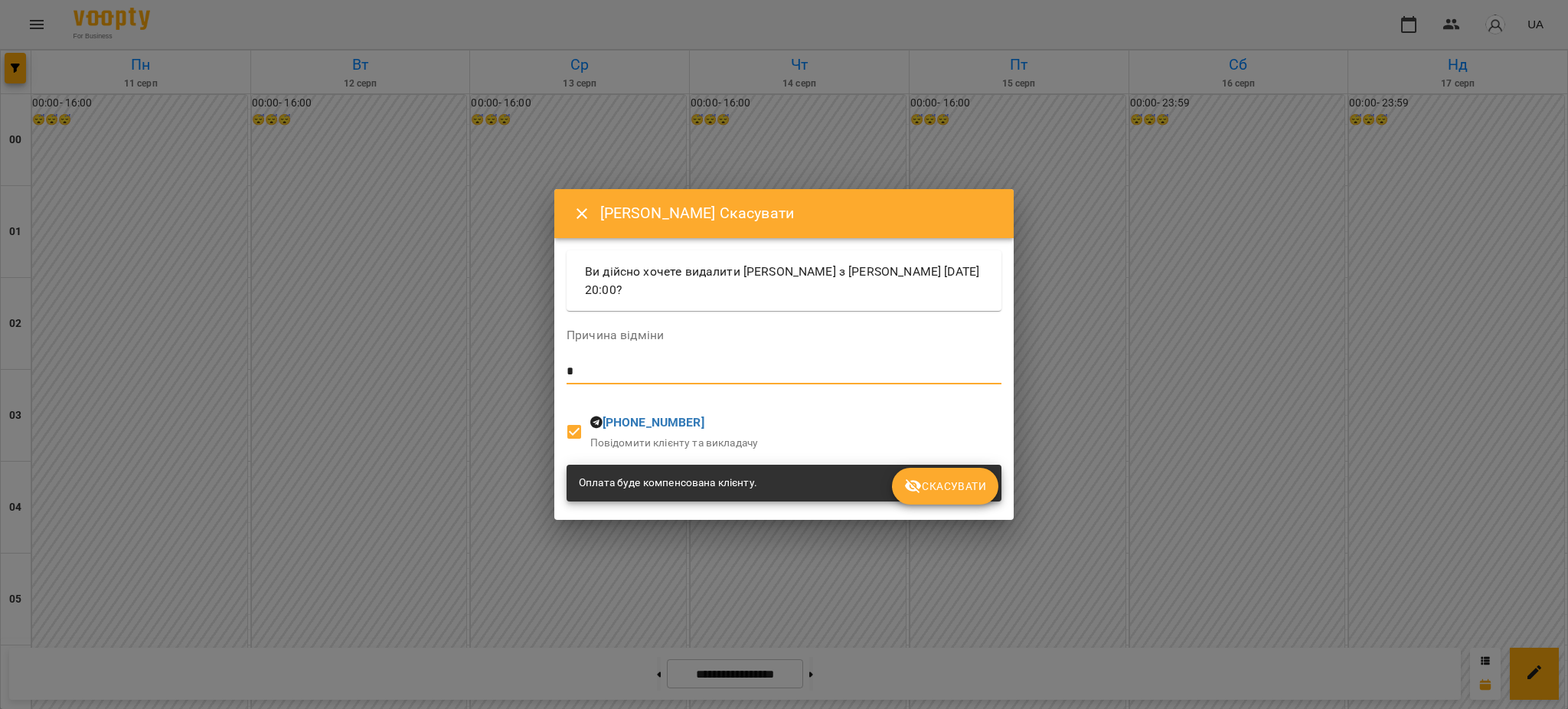
click at [945, 483] on span "Скасувати" at bounding box center [945, 486] width 82 height 19
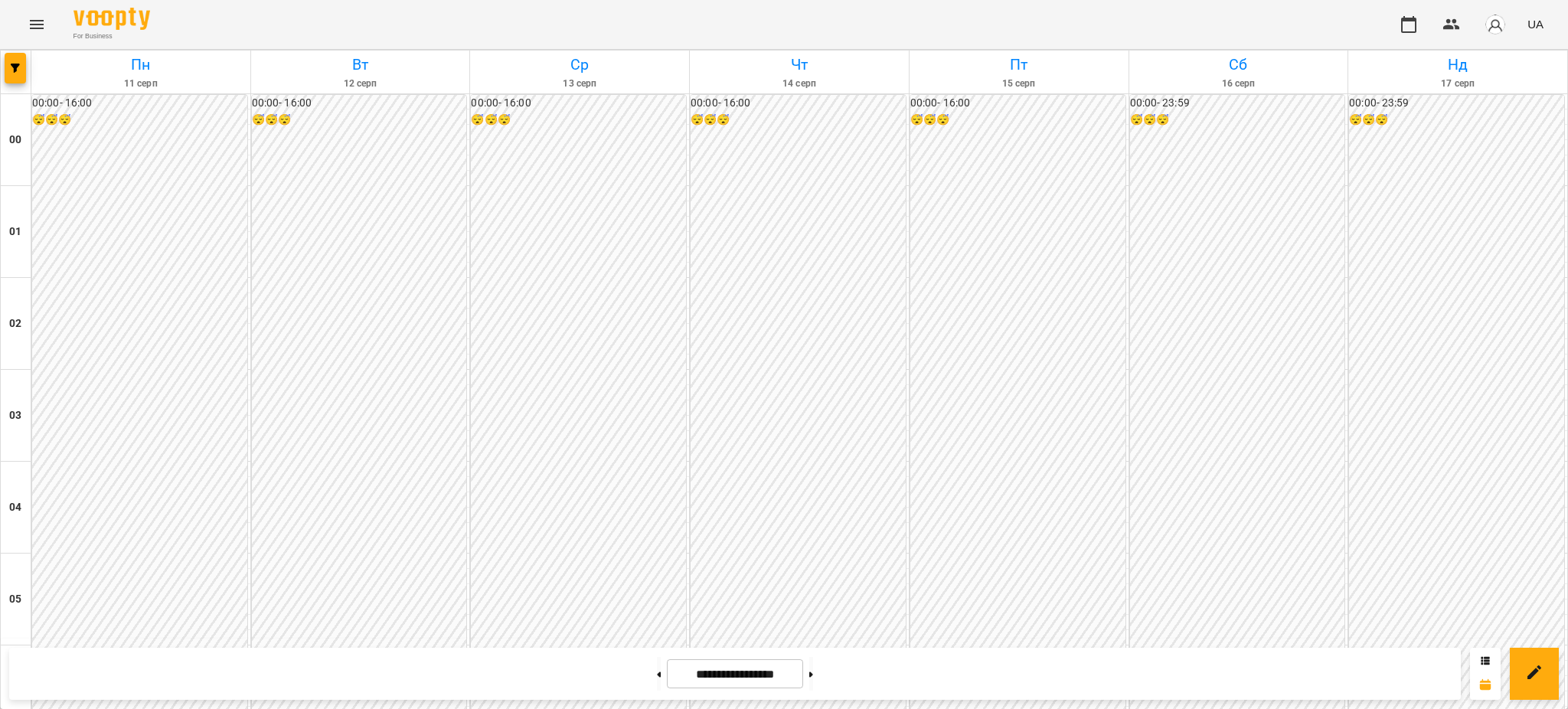
scroll to position [1352, 0]
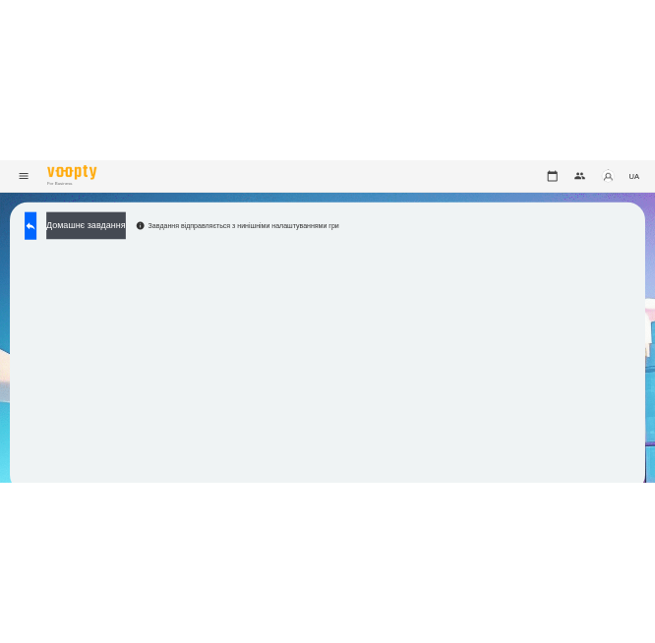
scroll to position [19, 0]
